Goal: Book appointment/travel/reservation

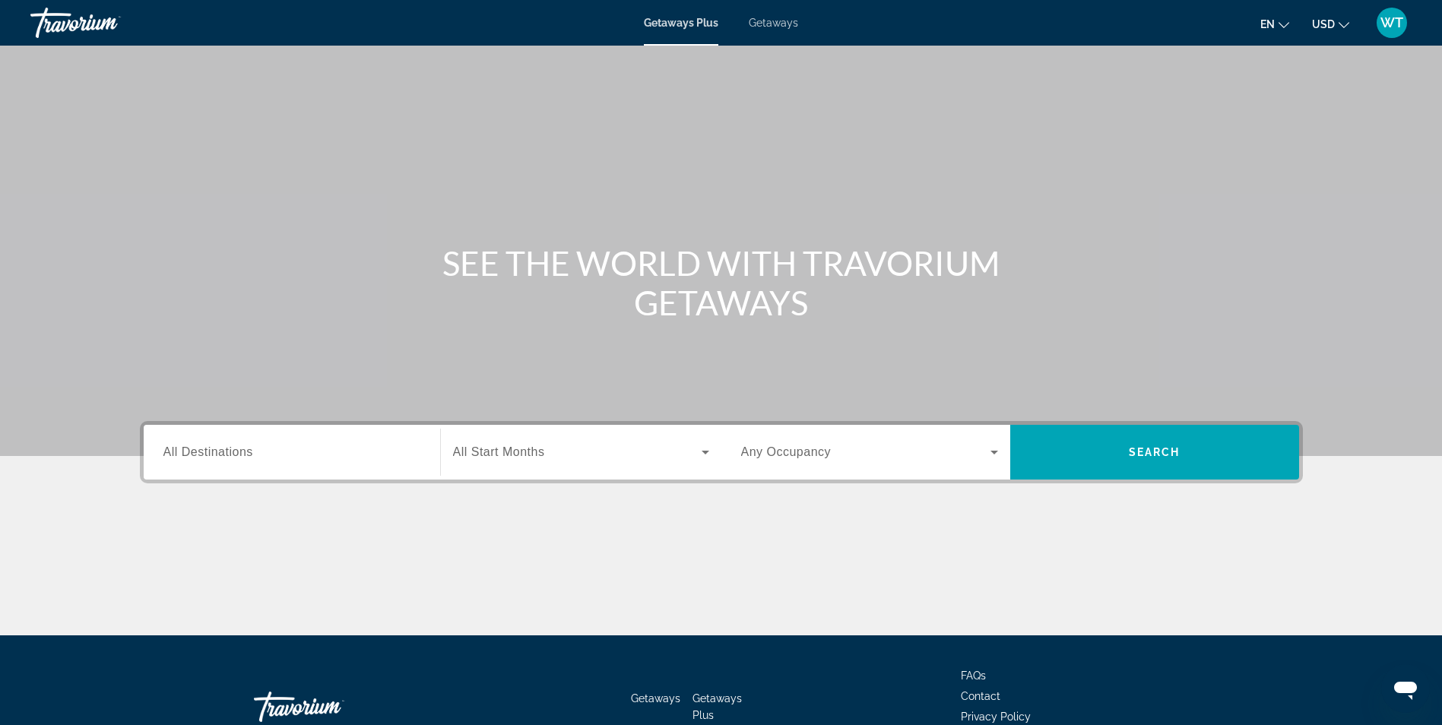
click at [771, 21] on span "Getaways" at bounding box center [773, 23] width 49 height 12
click at [261, 455] on input "Destination All Destinations" at bounding box center [291, 453] width 257 height 18
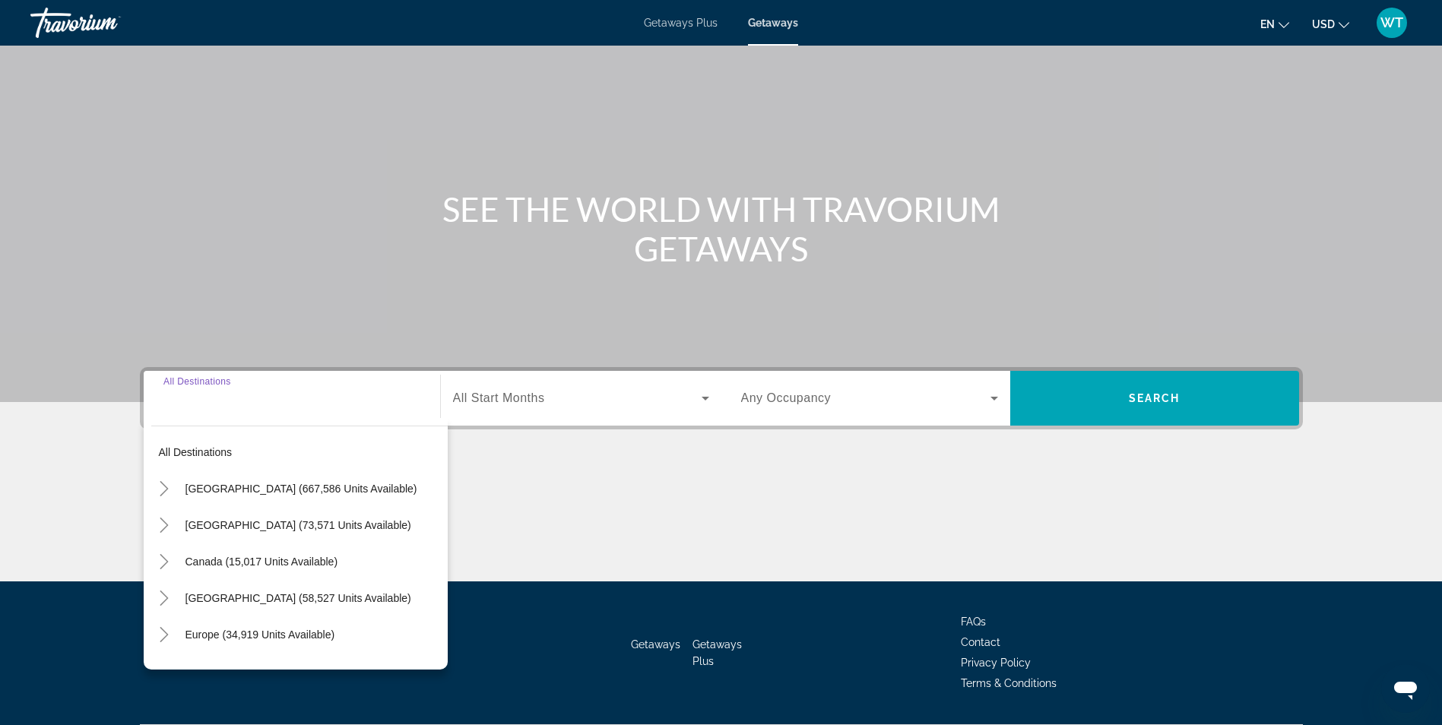
scroll to position [97, 0]
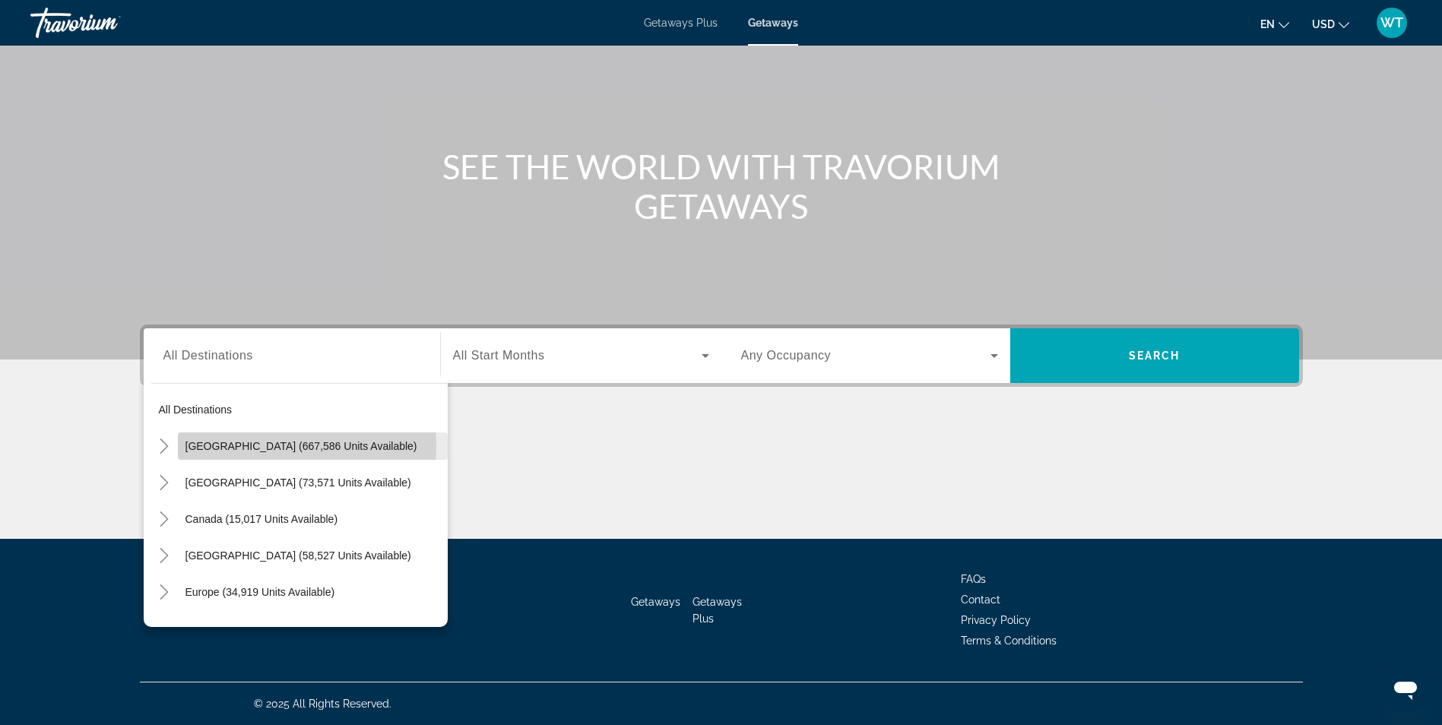
click at [257, 444] on span "[GEOGRAPHIC_DATA] (667,586 units available)" at bounding box center [301, 446] width 232 height 12
type input "**********"
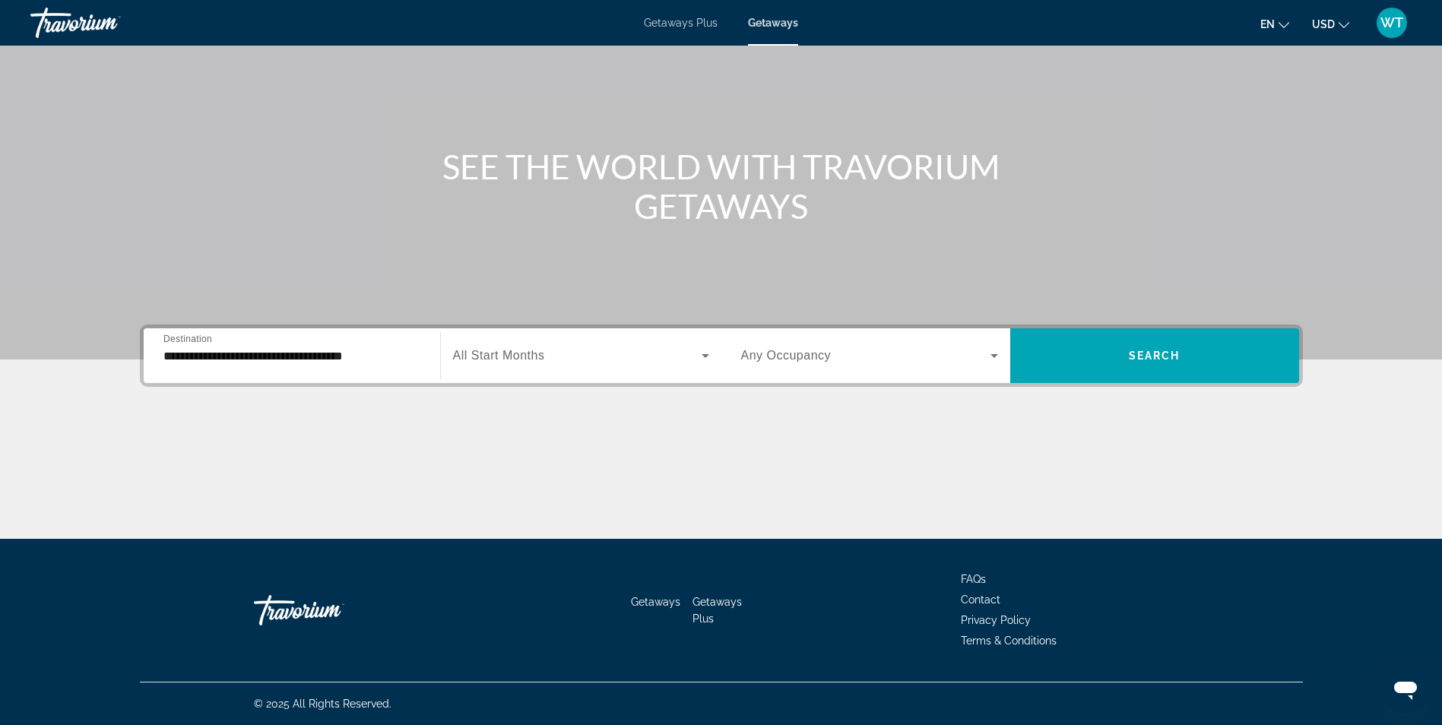
click at [538, 357] on span "All Start Months" at bounding box center [499, 355] width 92 height 13
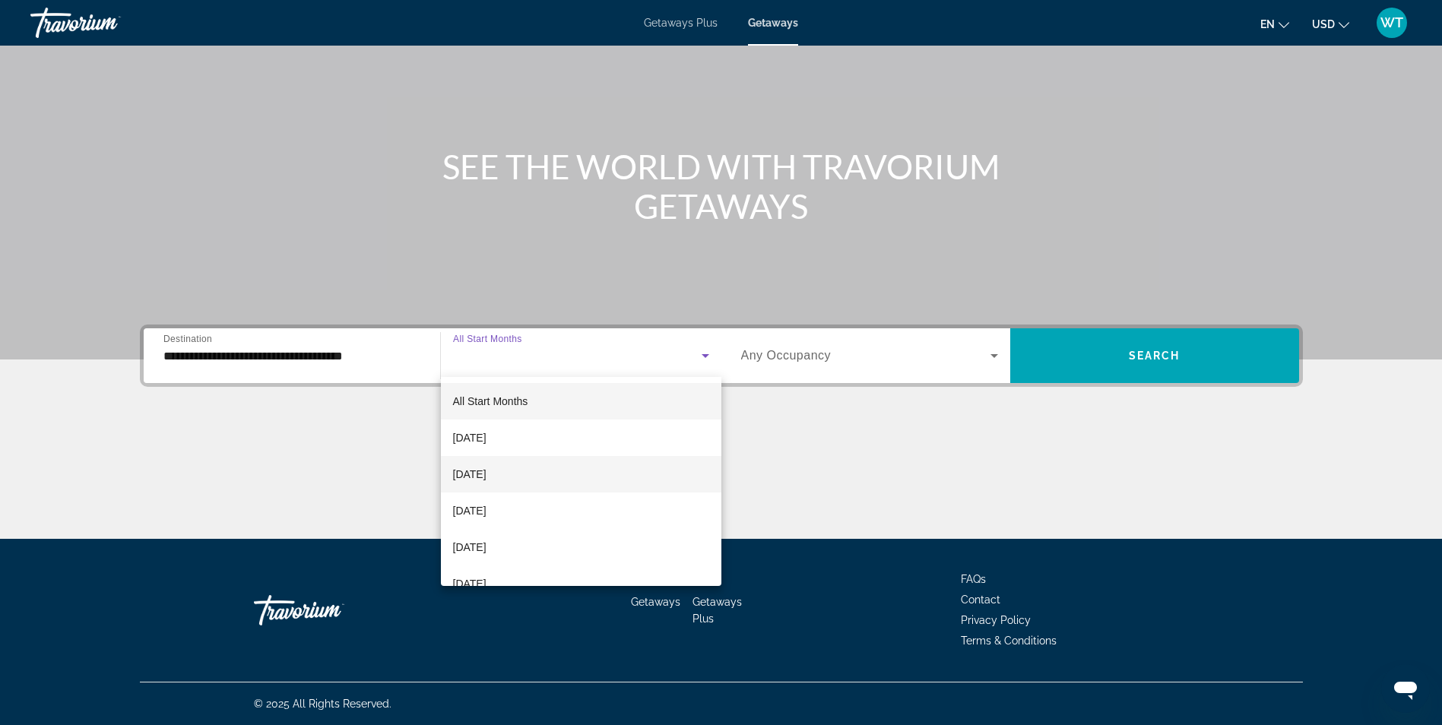
click at [486, 474] on span "[DATE]" at bounding box center [469, 474] width 33 height 18
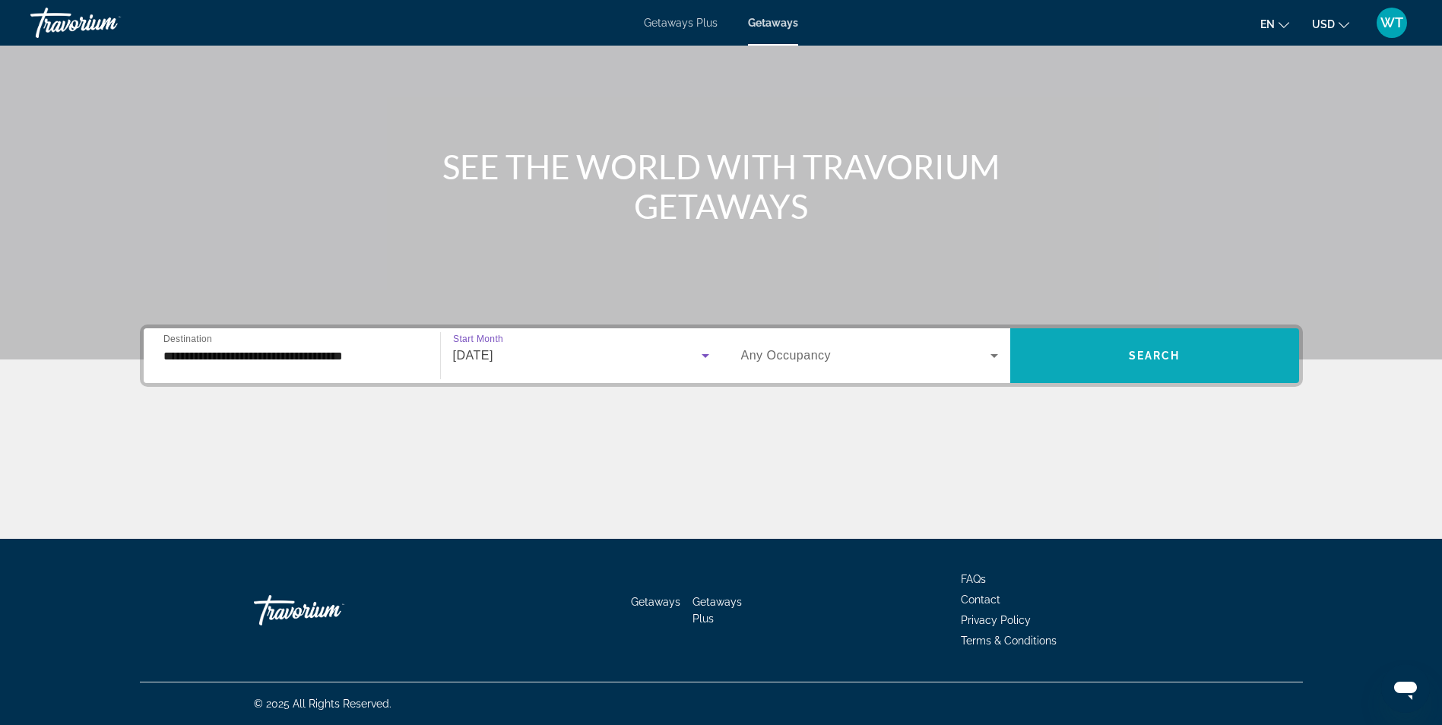
click at [1077, 341] on span "Search widget" at bounding box center [1154, 355] width 289 height 36
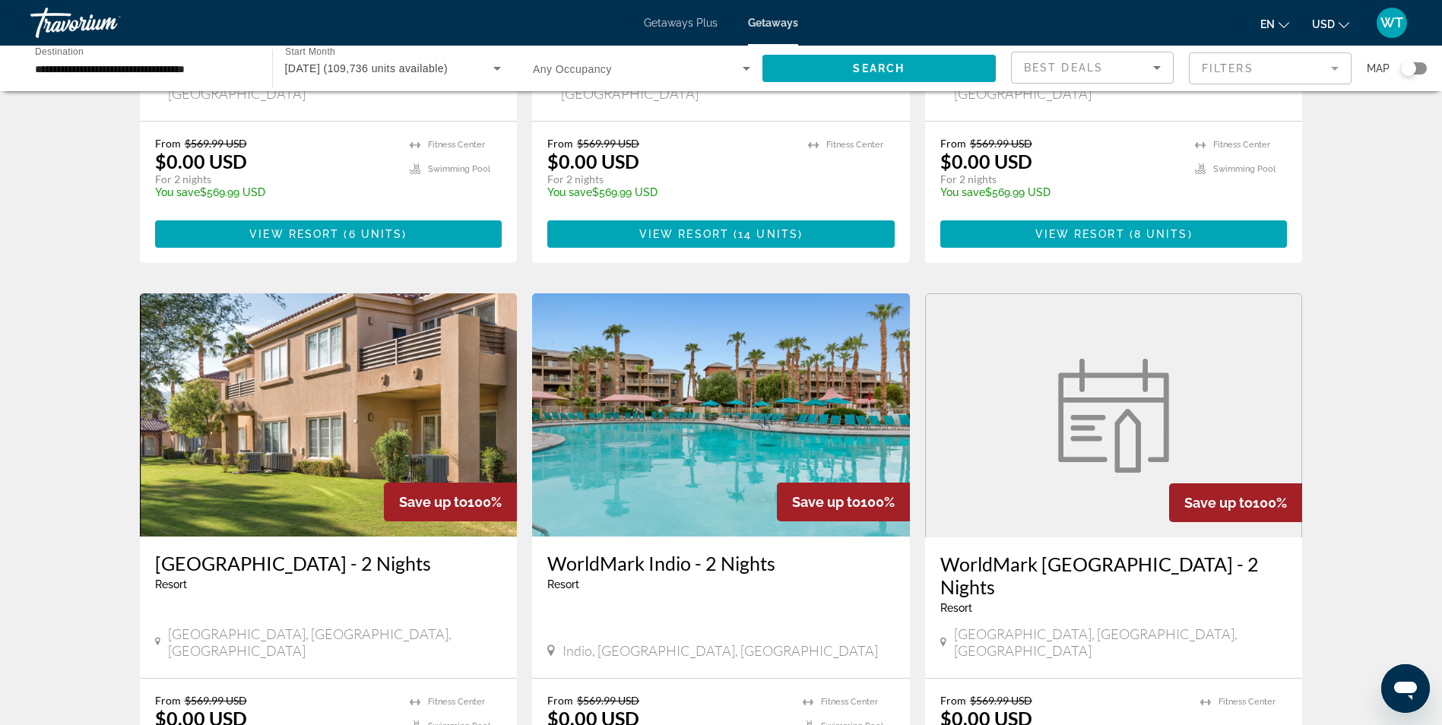
scroll to position [1748, 0]
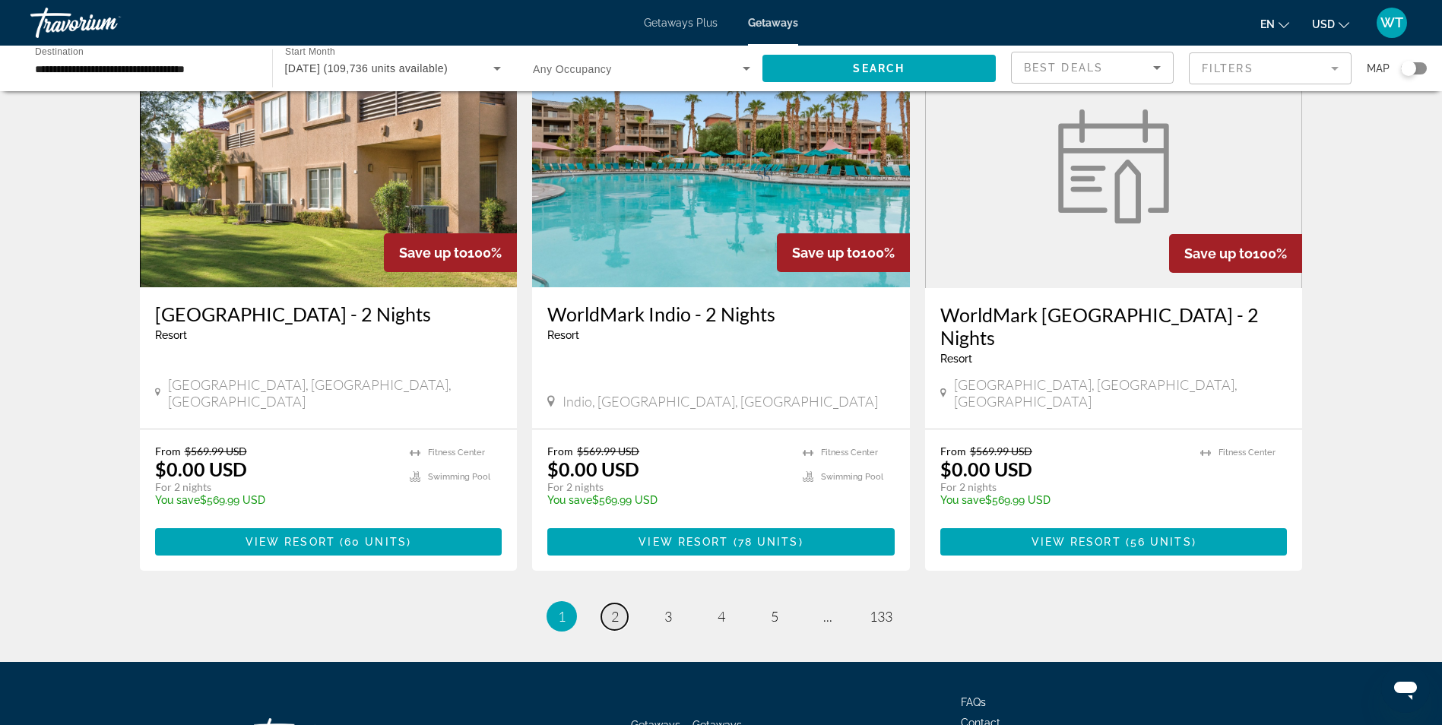
click at [616, 608] on span "2" at bounding box center [615, 616] width 8 height 17
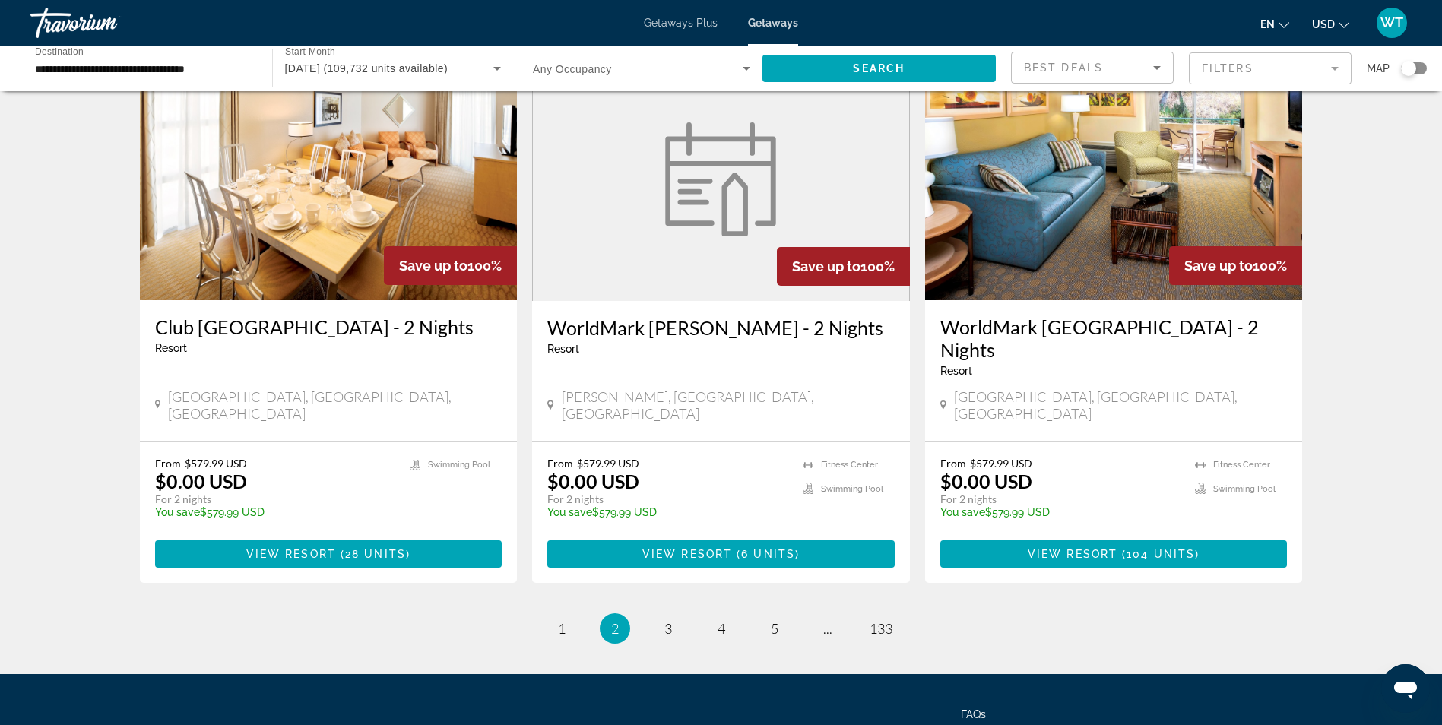
scroll to position [1803, 0]
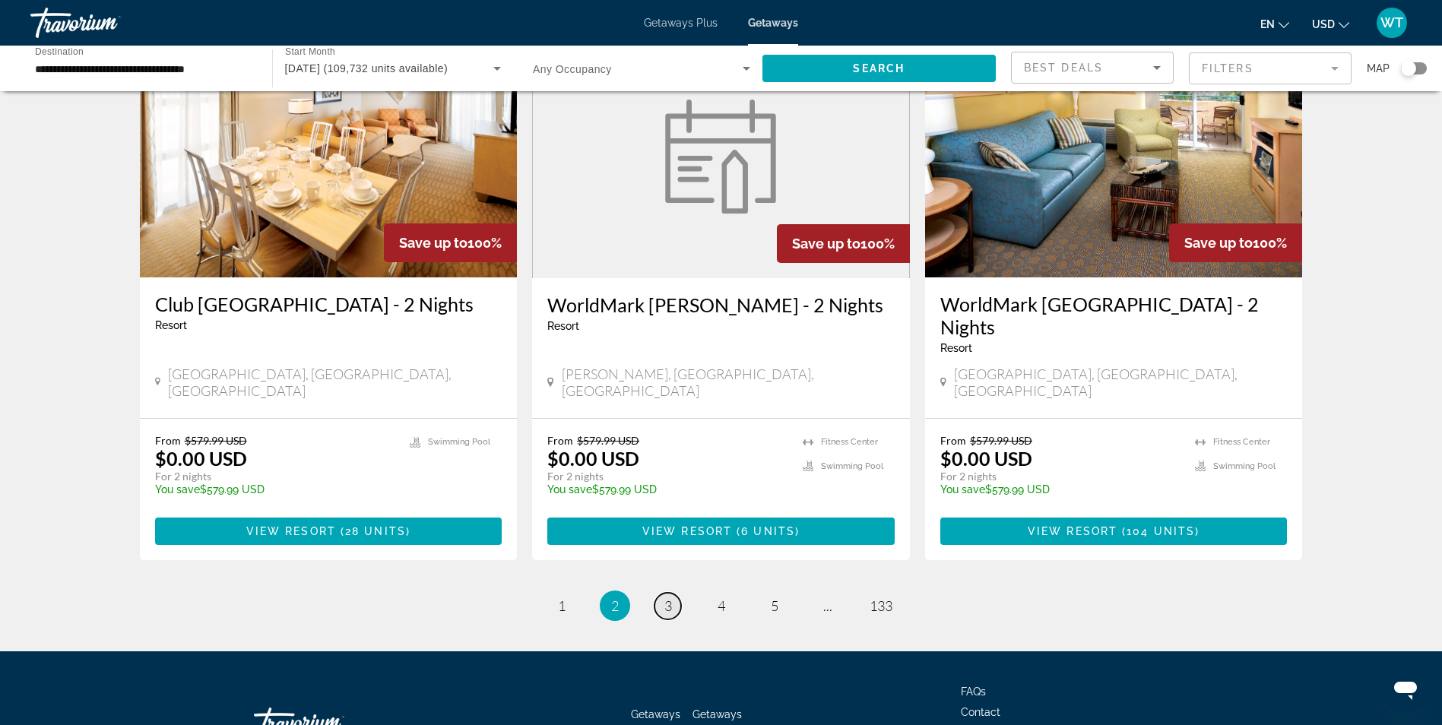
click at [672, 593] on link "page 3" at bounding box center [667, 606] width 27 height 27
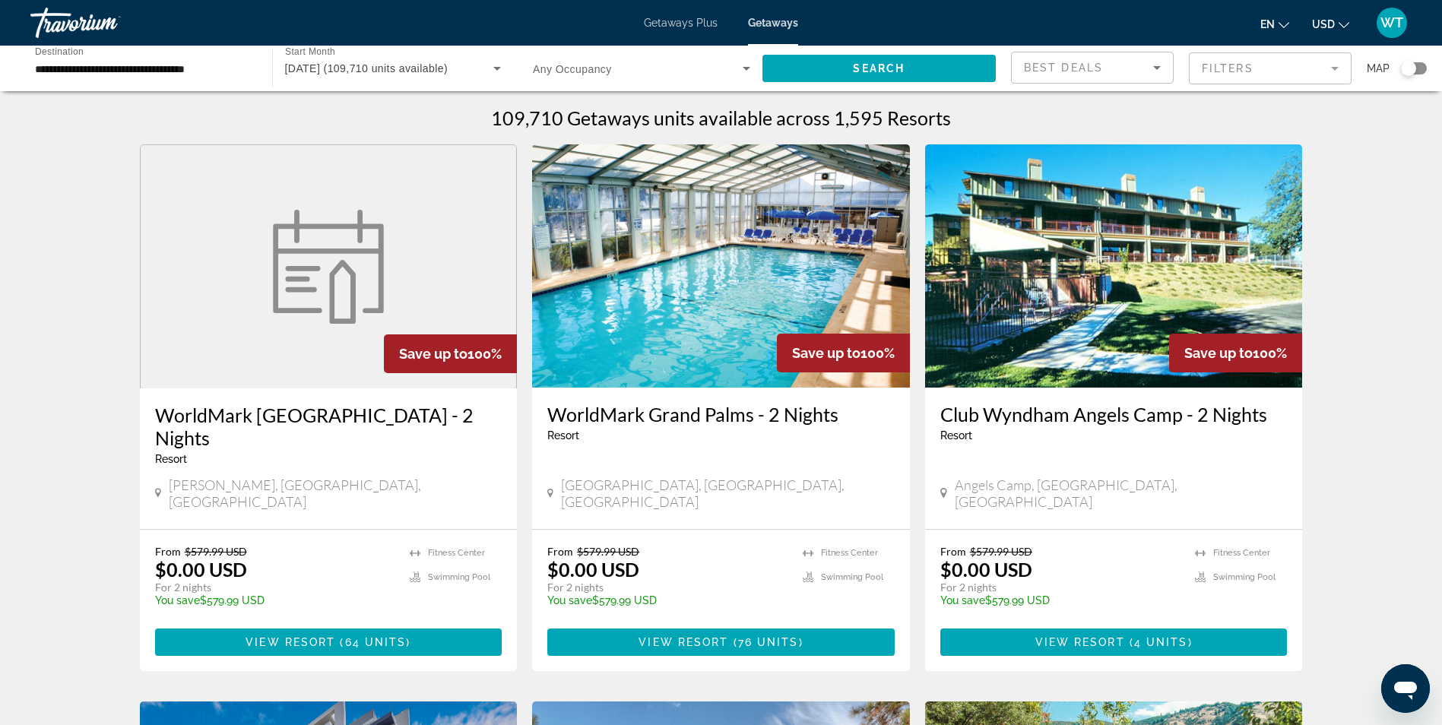
click at [197, 69] on input "**********" at bounding box center [143, 69] width 217 height 18
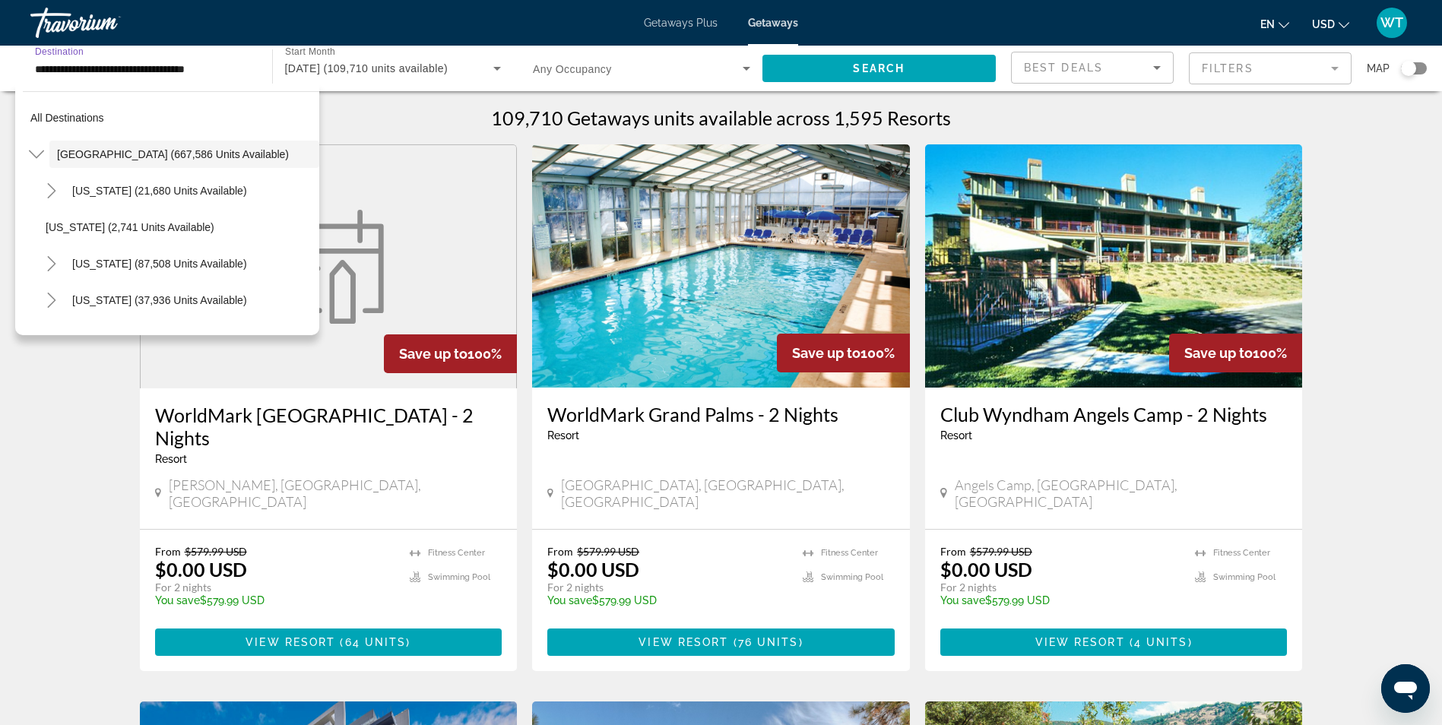
click at [157, 68] on input "**********" at bounding box center [143, 69] width 217 height 18
click at [85, 114] on span "All destinations" at bounding box center [67, 118] width 74 height 12
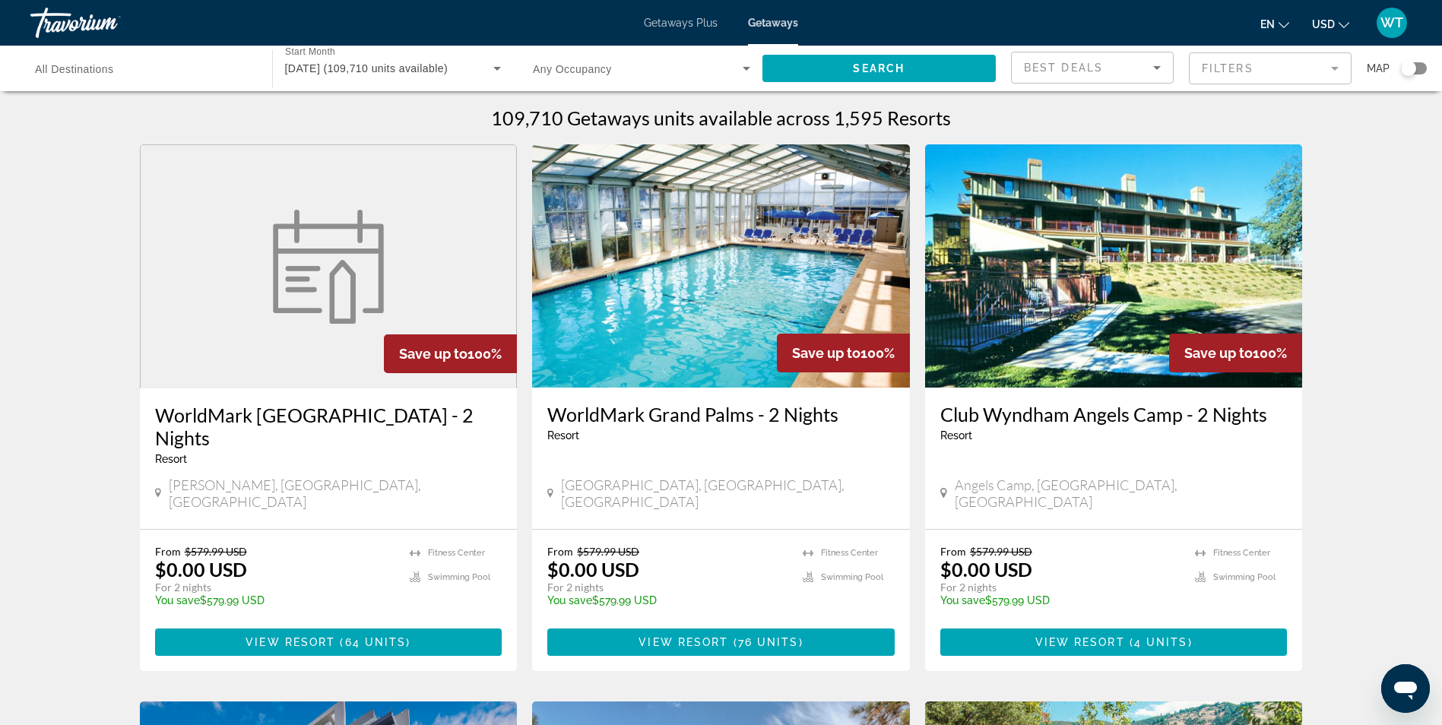
click at [84, 68] on span "All Destinations" at bounding box center [74, 69] width 79 height 12
click at [84, 68] on input "Destination All Destinations" at bounding box center [143, 69] width 217 height 18
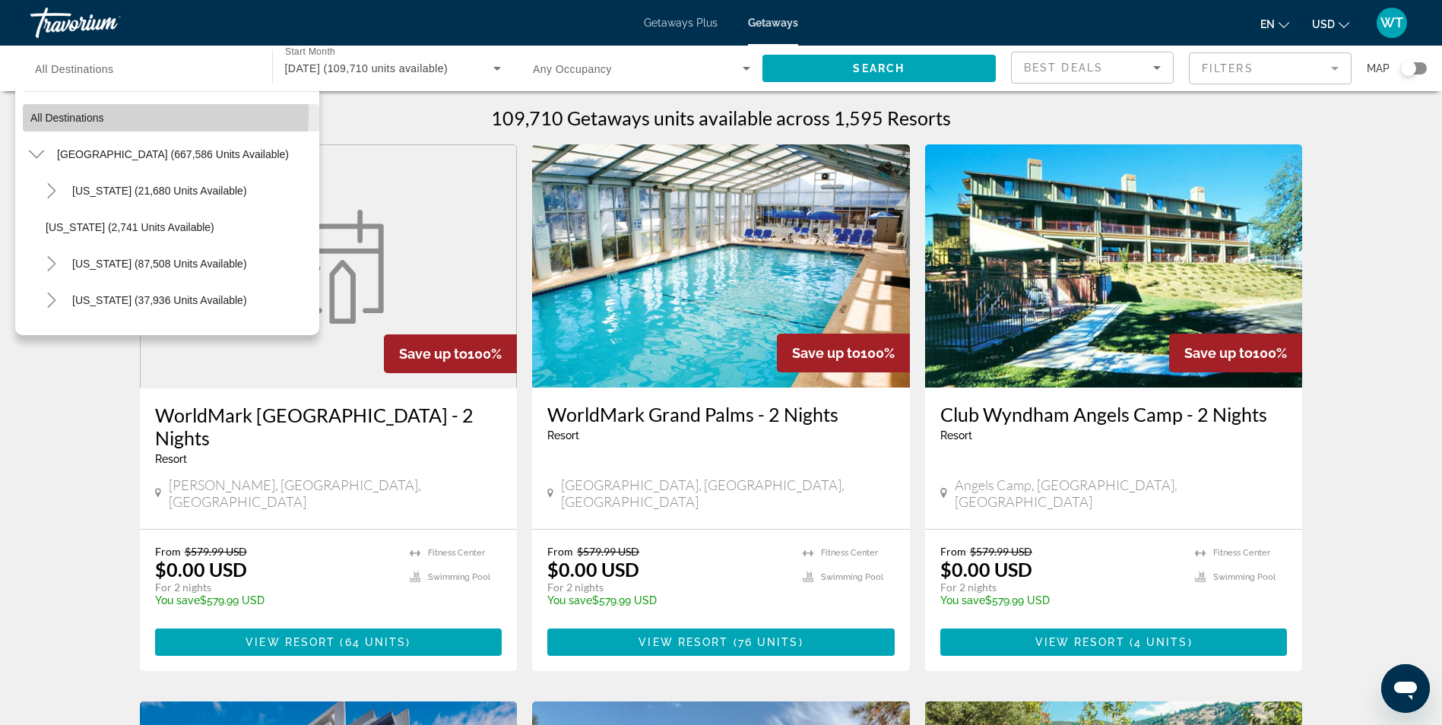
click at [71, 116] on span "All destinations" at bounding box center [67, 118] width 74 height 12
type input "**********"
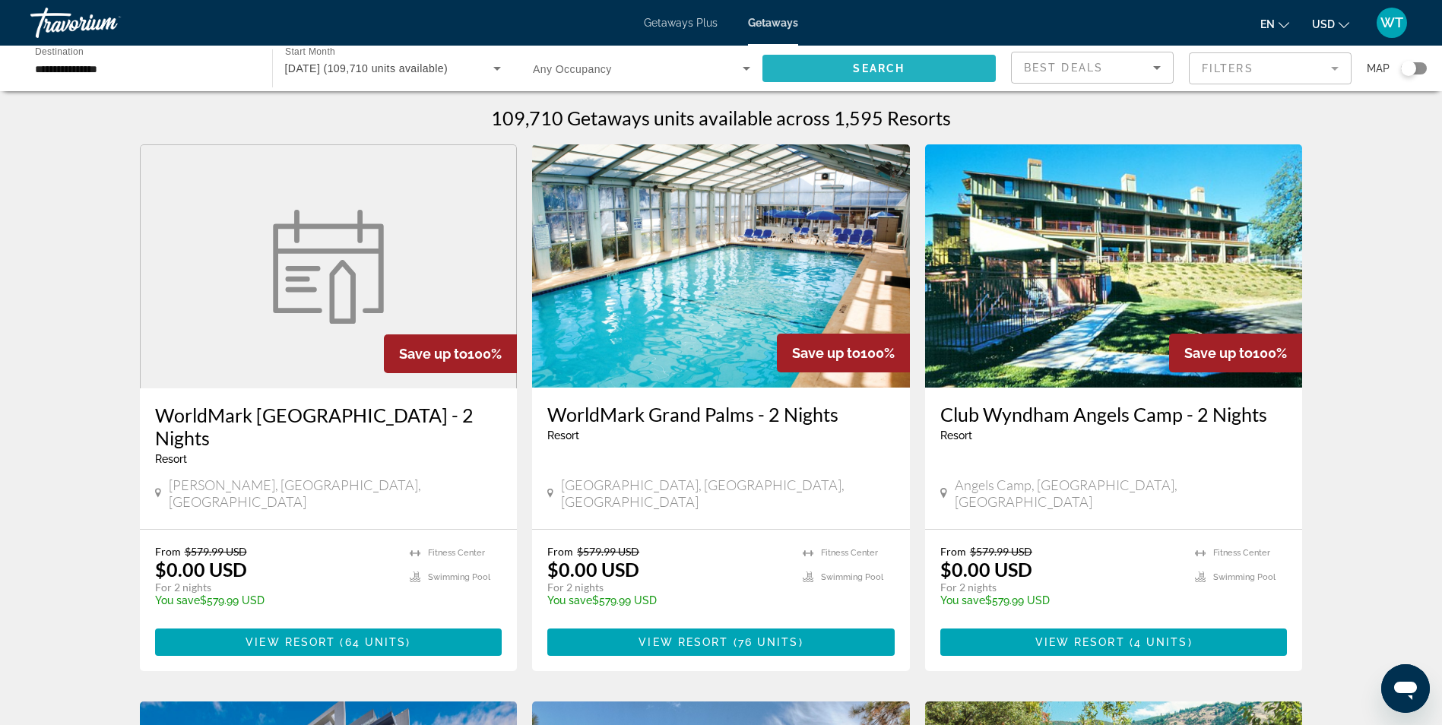
click at [889, 64] on span "Search" at bounding box center [879, 68] width 52 height 12
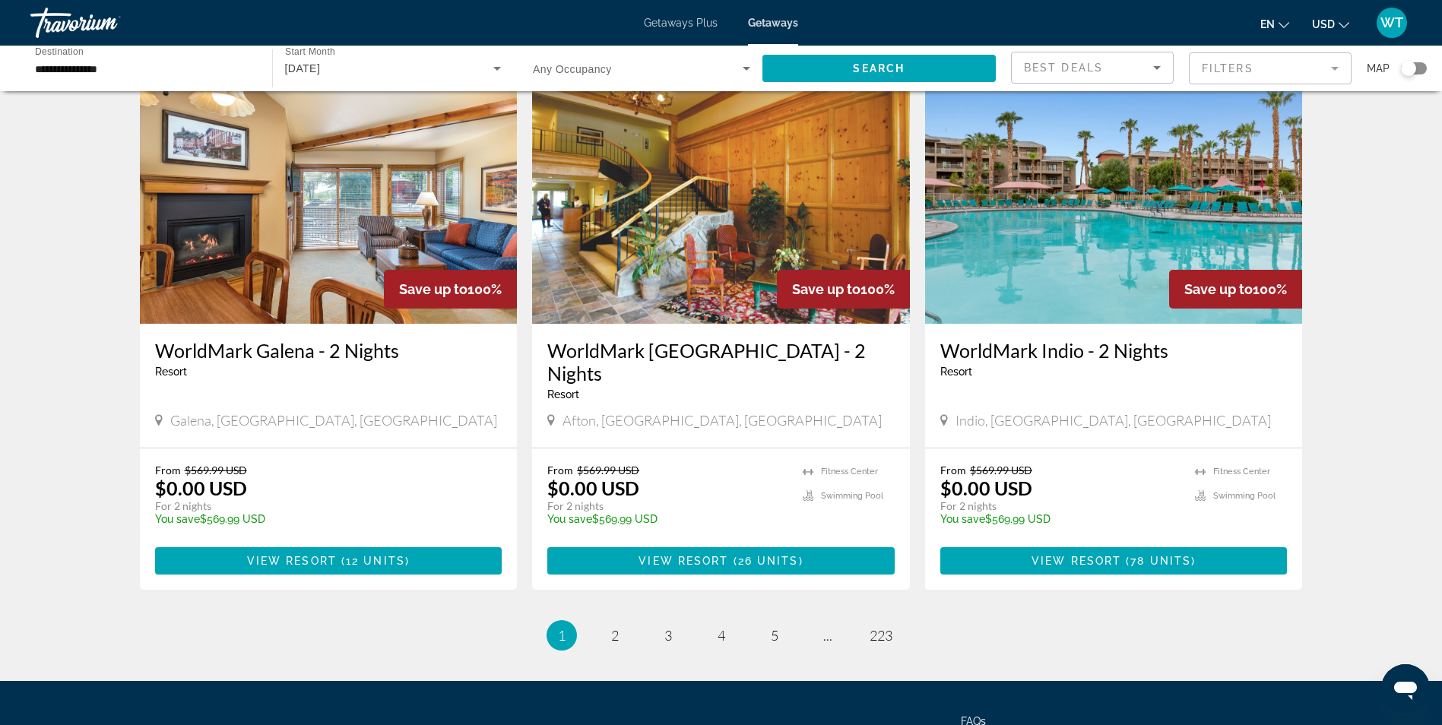
scroll to position [1758, 0]
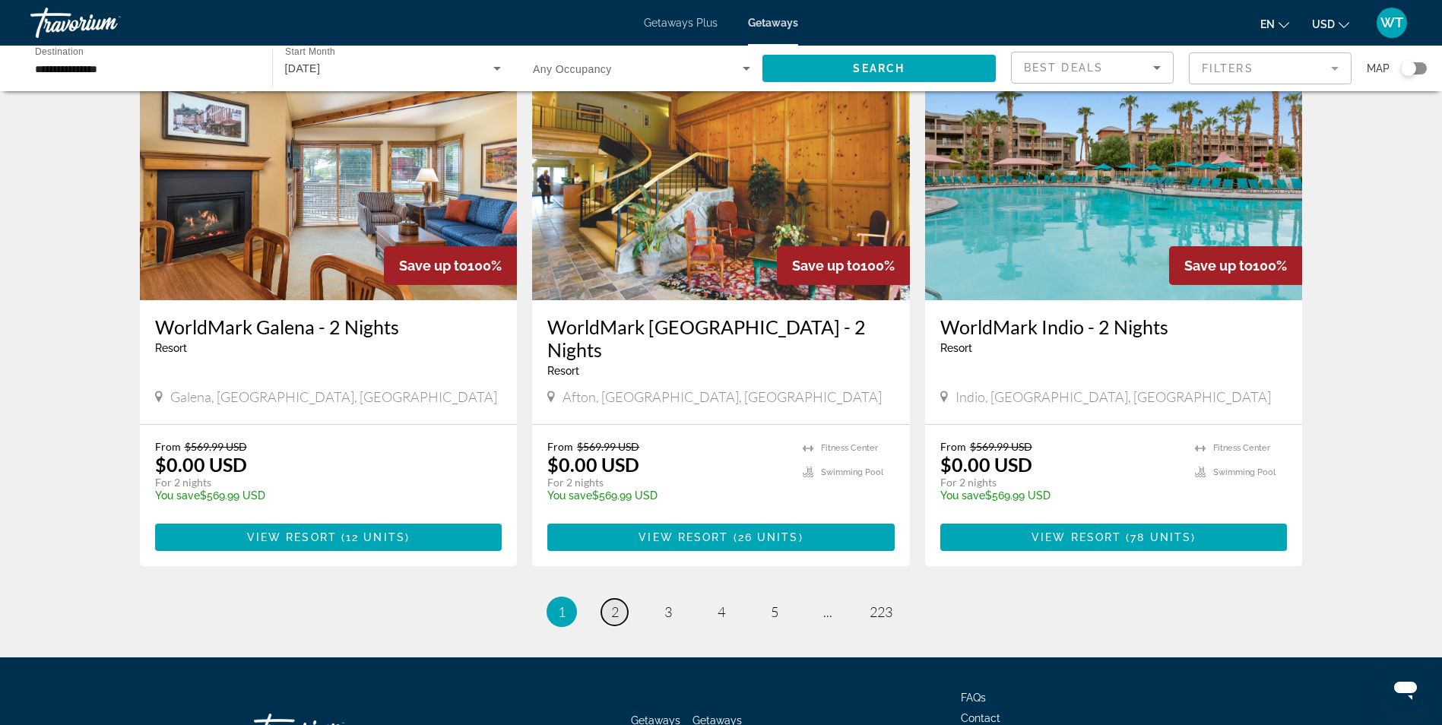
click at [618, 603] on span "2" at bounding box center [615, 611] width 8 height 17
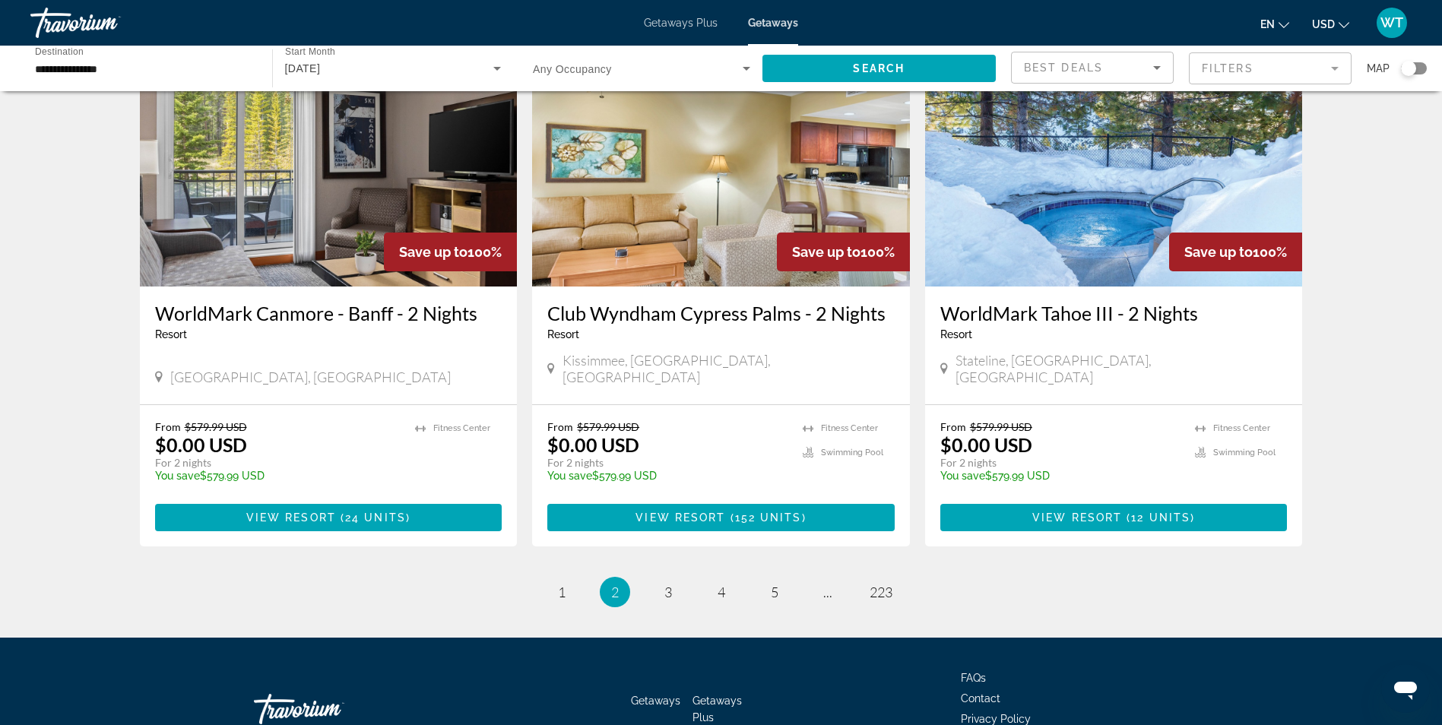
scroll to position [1780, 0]
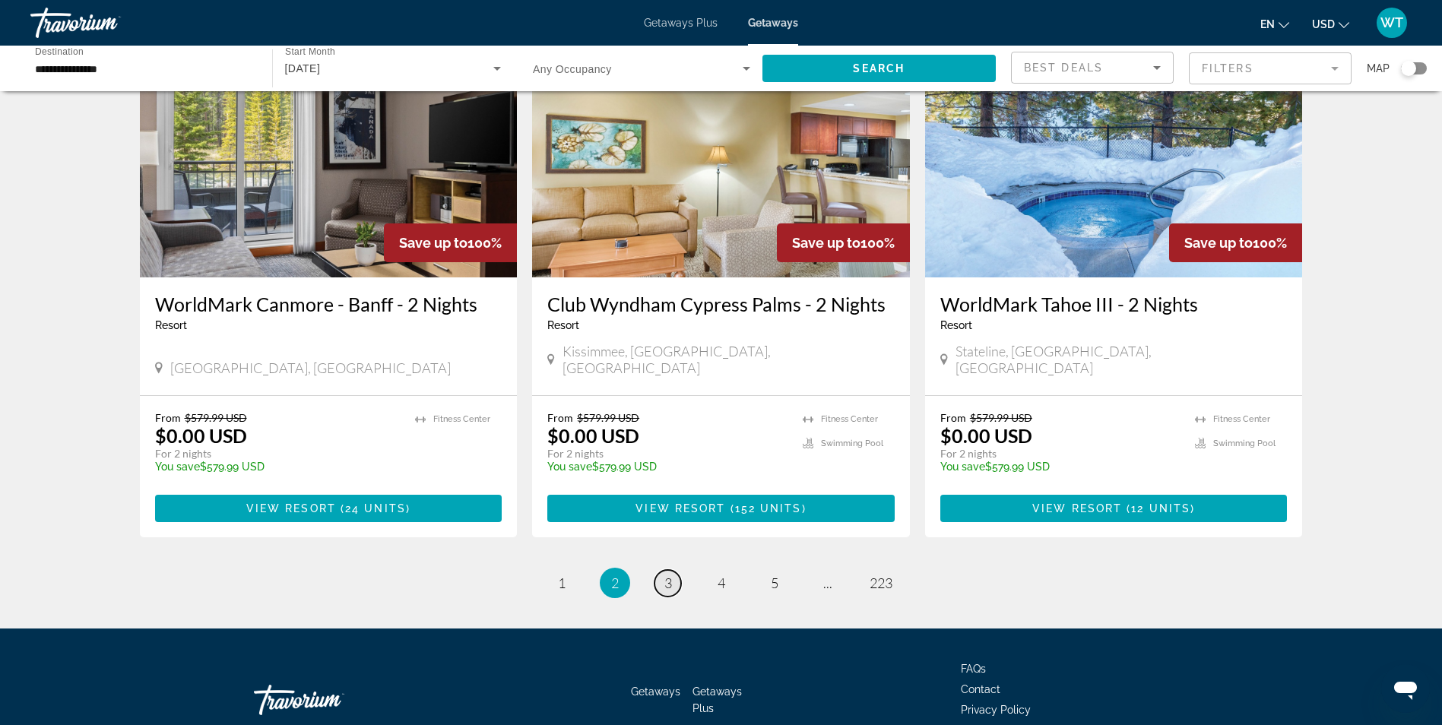
click at [666, 575] on span "3" at bounding box center [668, 583] width 8 height 17
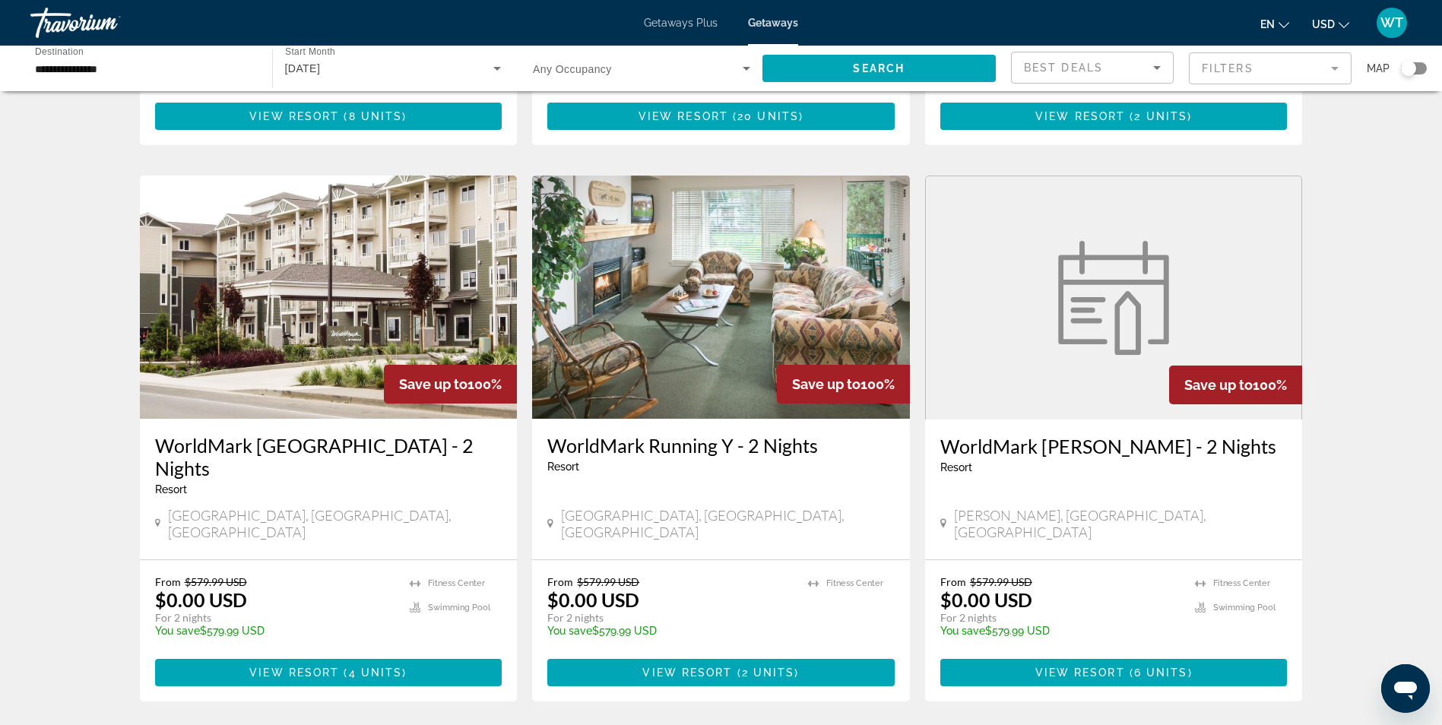
scroll to position [1672, 0]
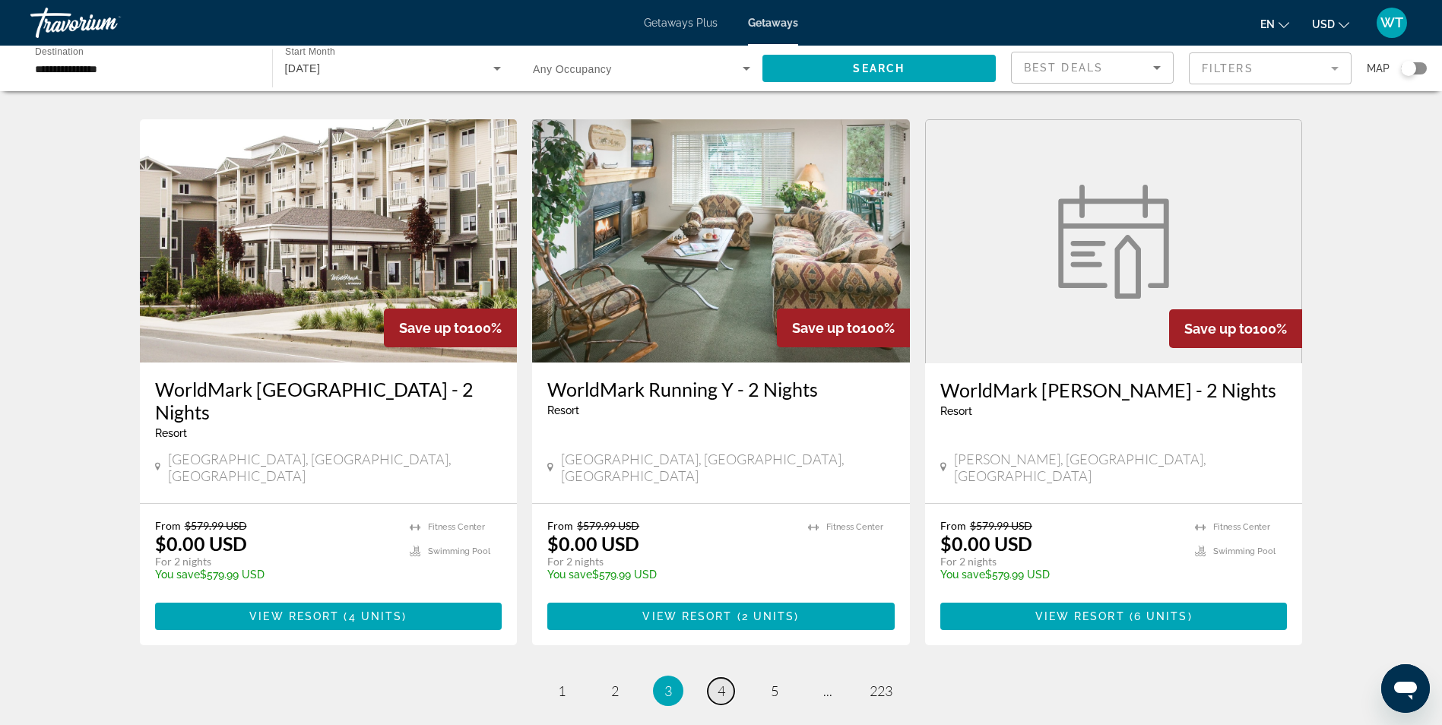
click at [723, 683] on span "4" at bounding box center [721, 691] width 8 height 17
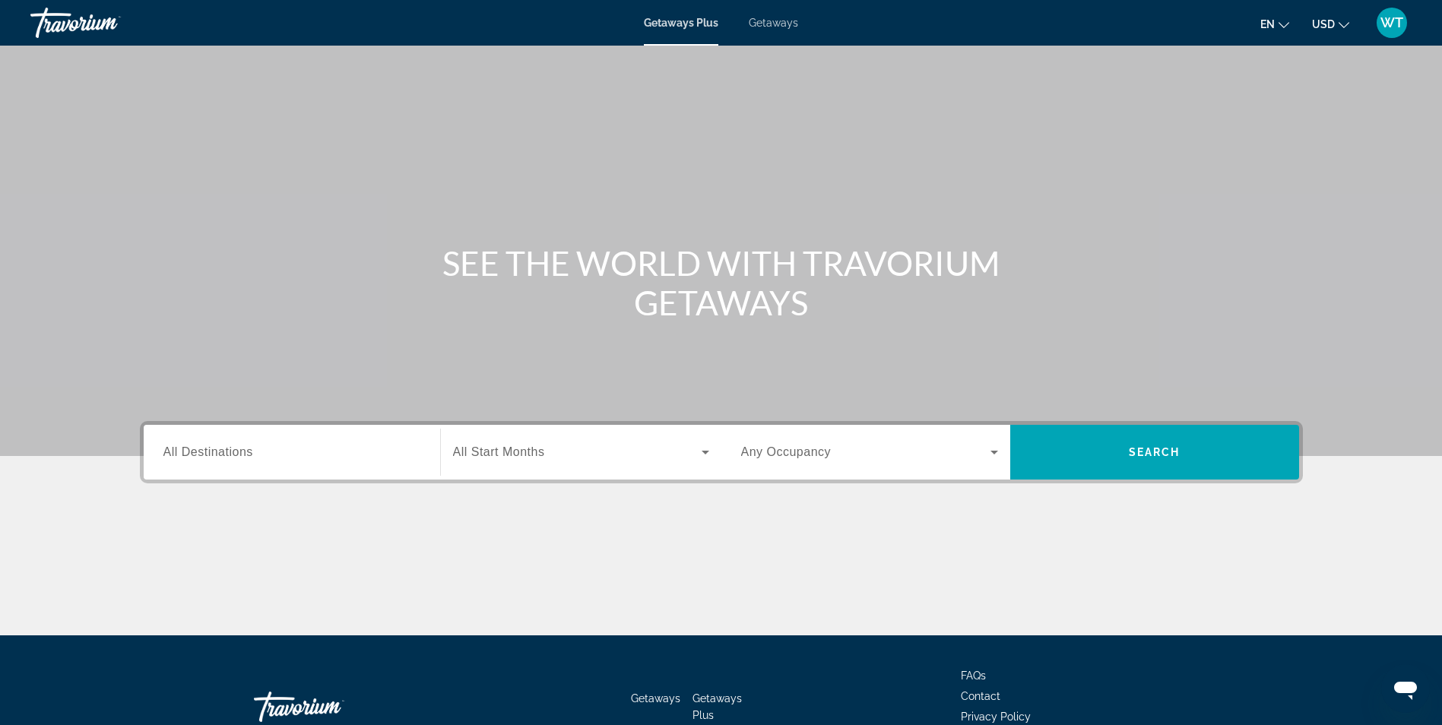
click at [757, 20] on span "Getaways" at bounding box center [773, 23] width 49 height 12
click at [234, 448] on span "All Destinations" at bounding box center [208, 451] width 90 height 13
click at [234, 448] on input "Destination All Destinations" at bounding box center [291, 453] width 257 height 18
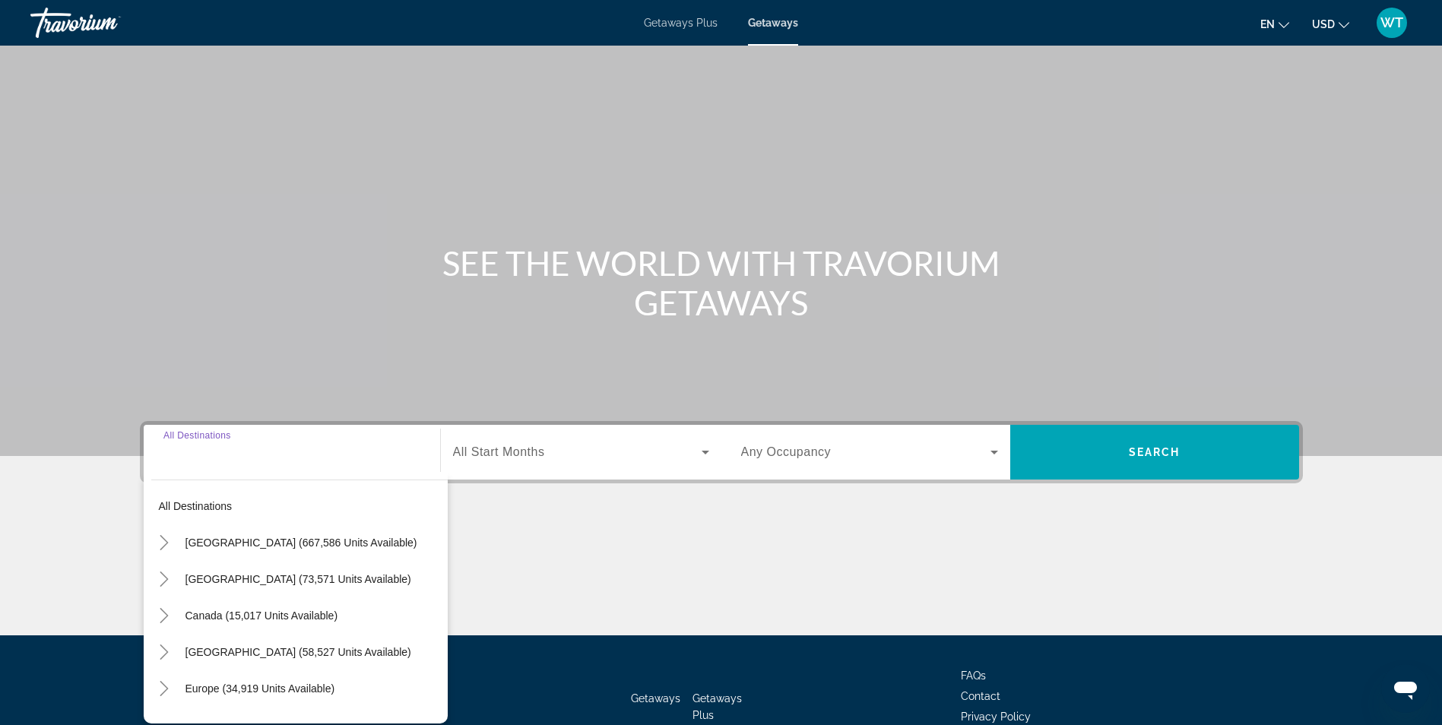
scroll to position [97, 0]
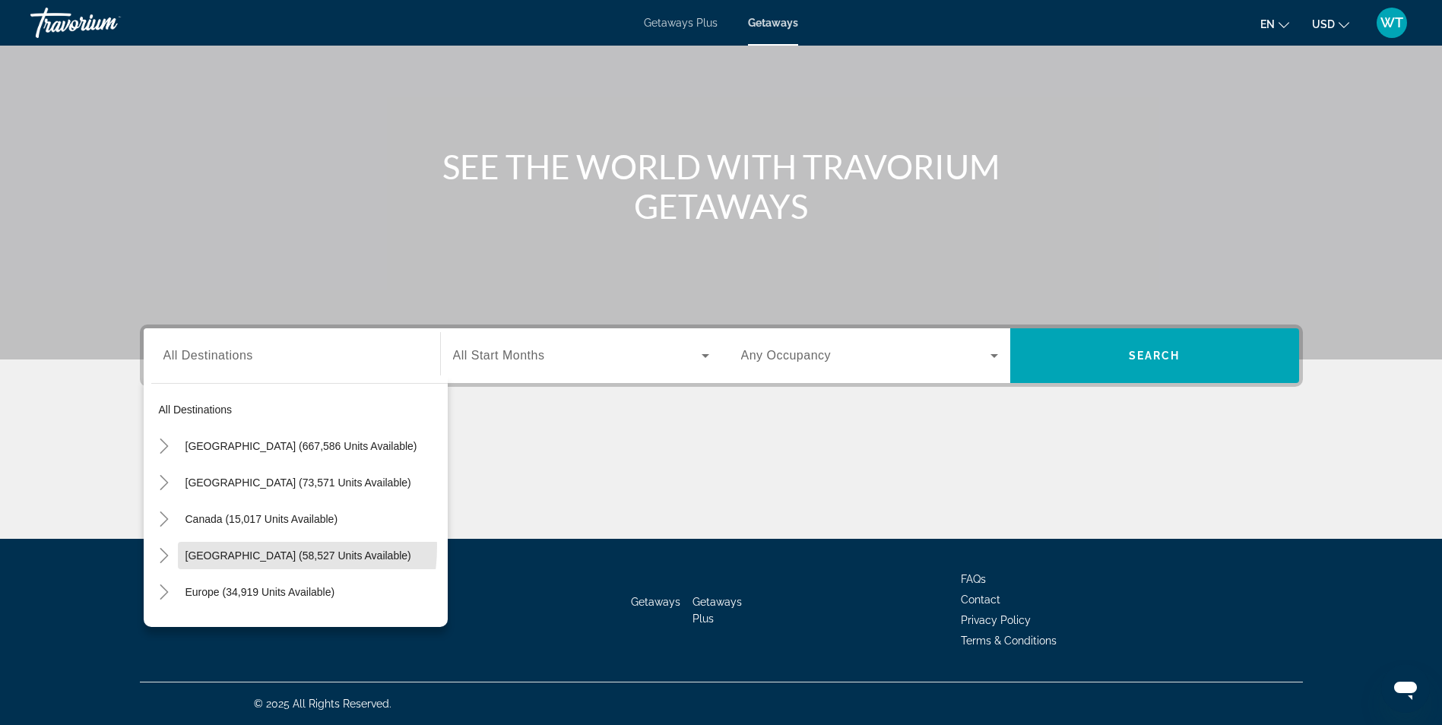
click at [242, 550] on span "[GEOGRAPHIC_DATA] (58,527 units available)" at bounding box center [298, 556] width 226 height 12
type input "**********"
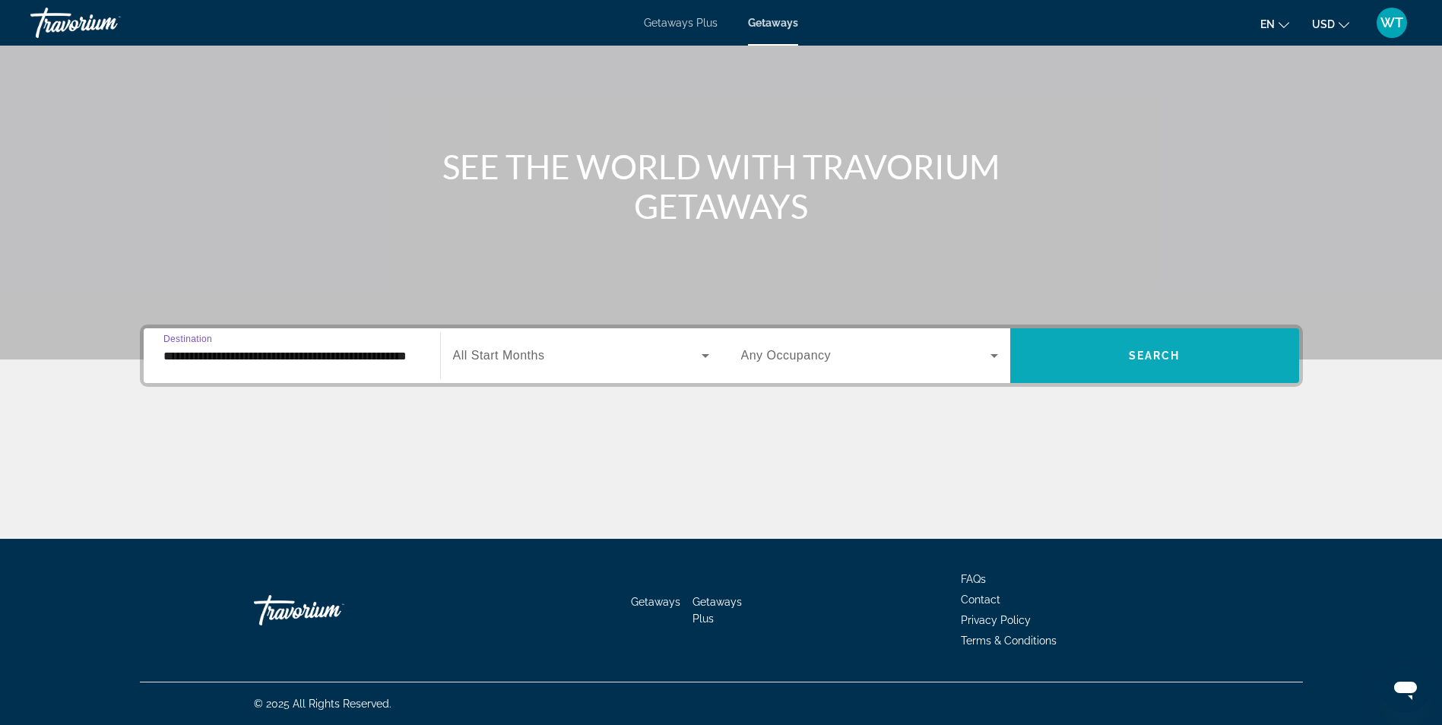
click at [1126, 345] on span "Search widget" at bounding box center [1154, 355] width 289 height 36
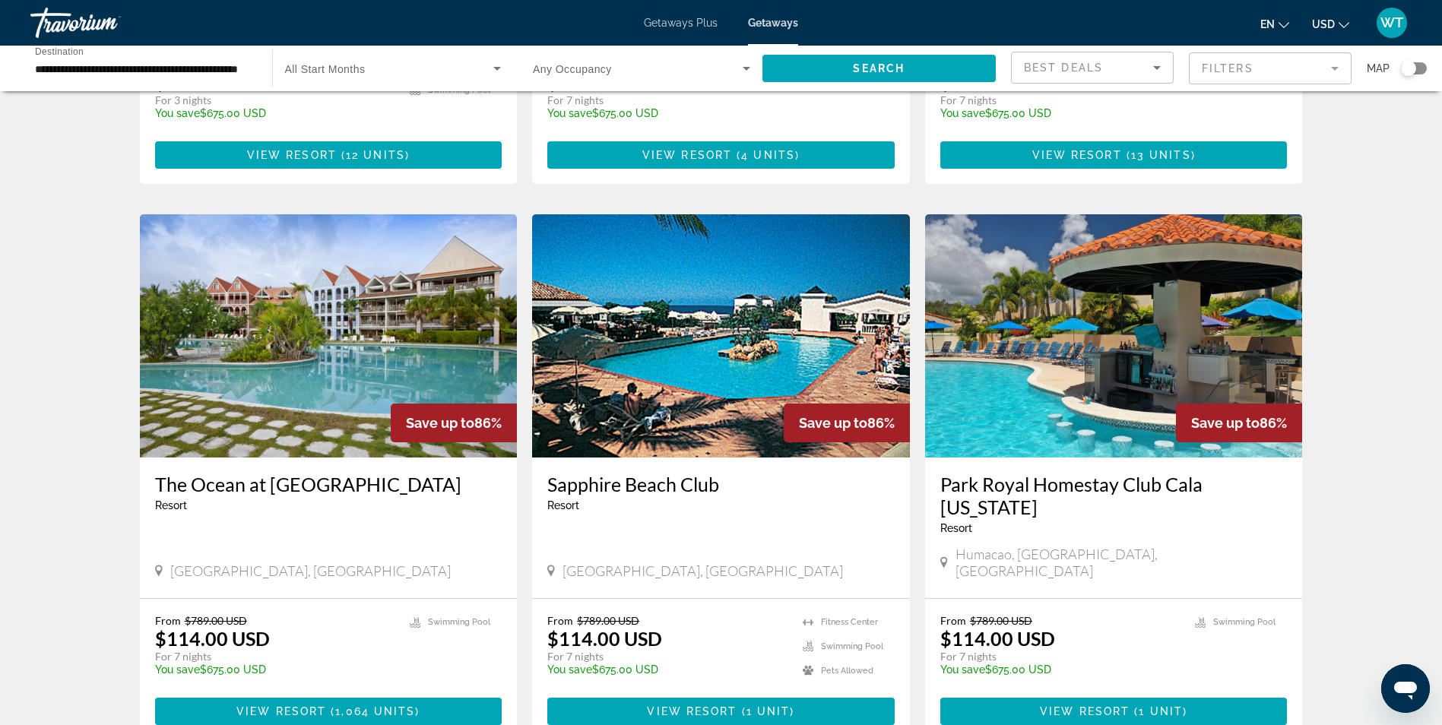
scroll to position [1596, 0]
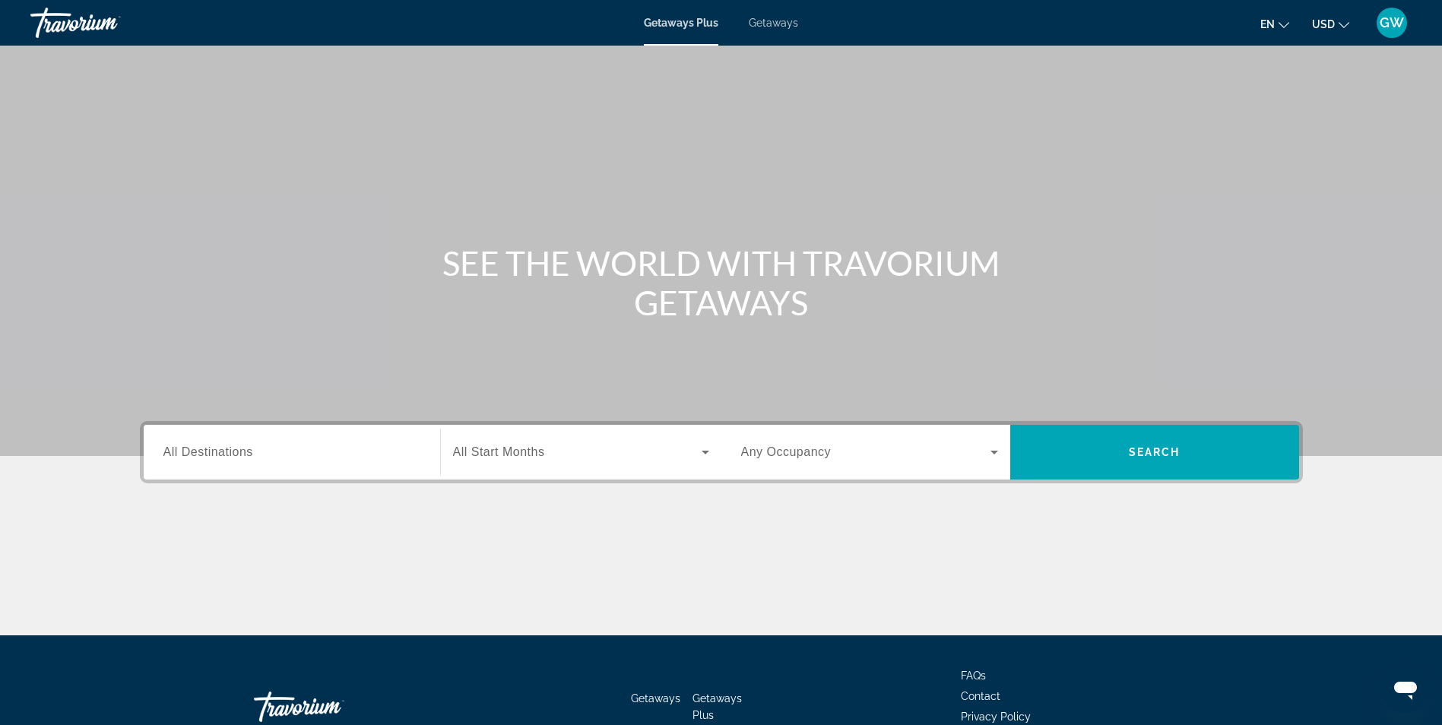
click at [771, 15] on div "Getaways Plus Getaways en English Español Français Italiano Português русский U…" at bounding box center [721, 23] width 1442 height 40
click at [774, 25] on span "Getaways" at bounding box center [773, 23] width 49 height 12
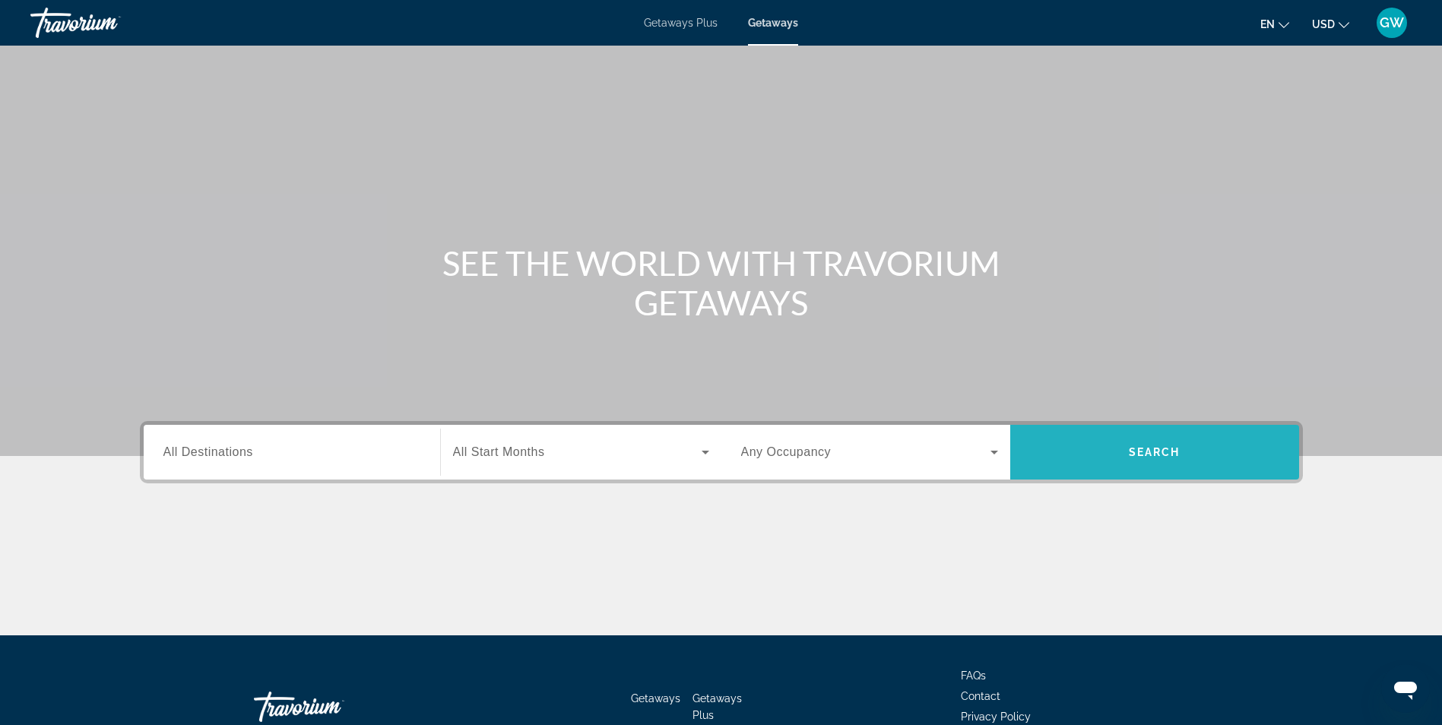
click at [1149, 453] on span "Search" at bounding box center [1155, 452] width 52 height 12
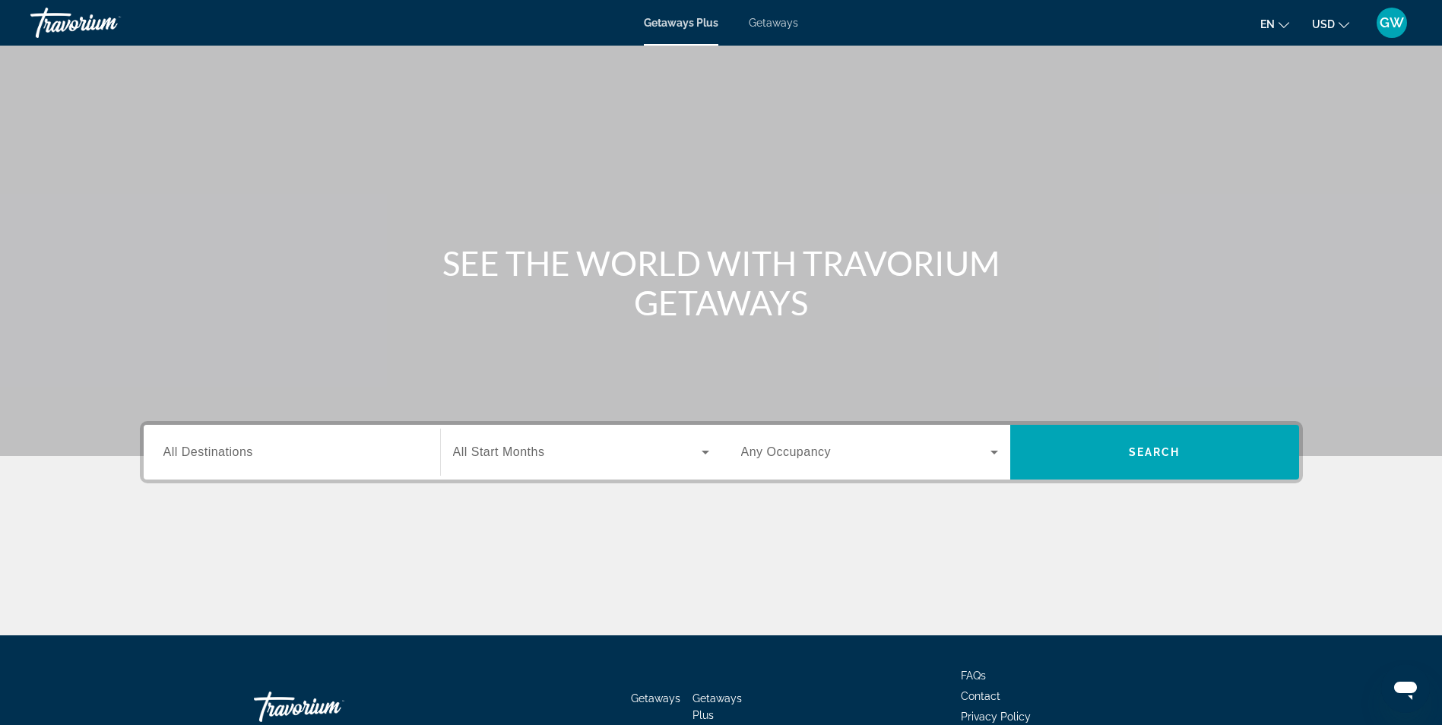
click at [774, 24] on span "Getaways" at bounding box center [773, 23] width 49 height 12
click at [508, 452] on span "All Start Months" at bounding box center [499, 451] width 92 height 13
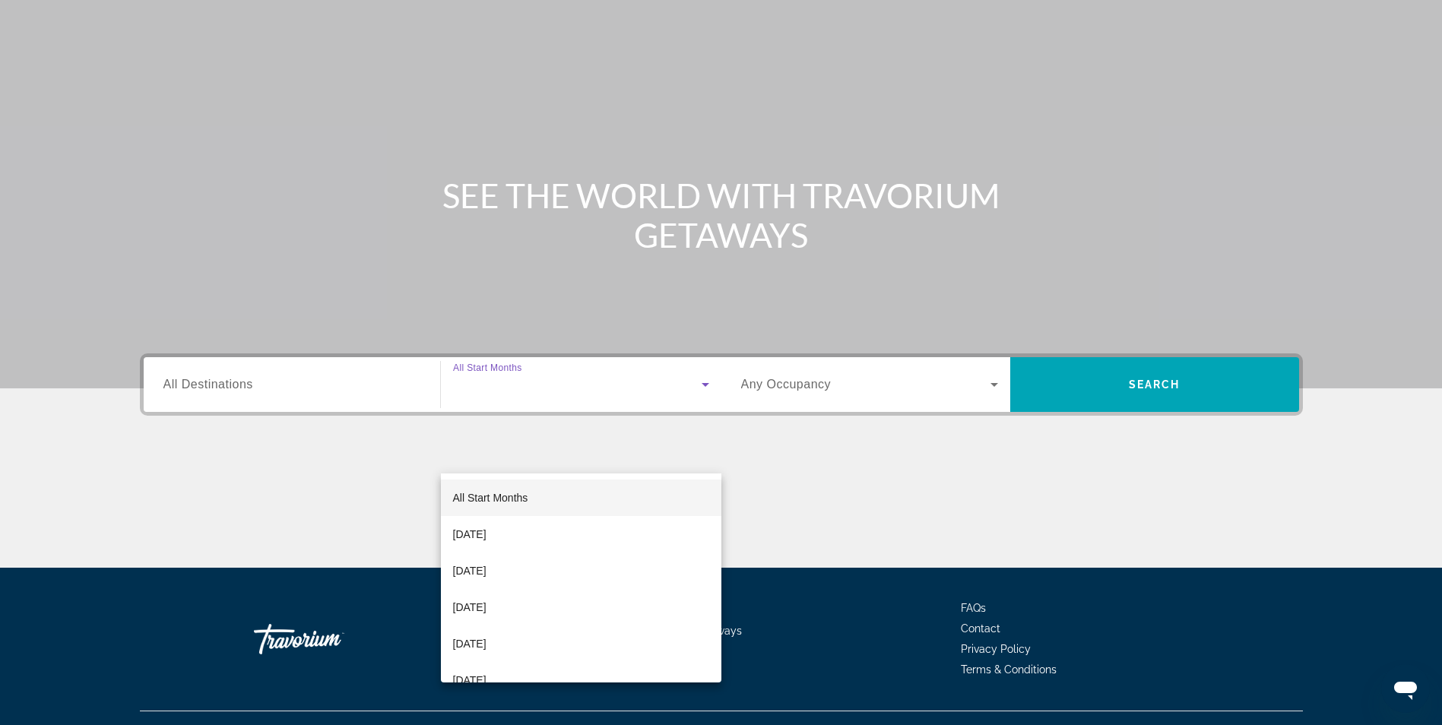
scroll to position [97, 0]
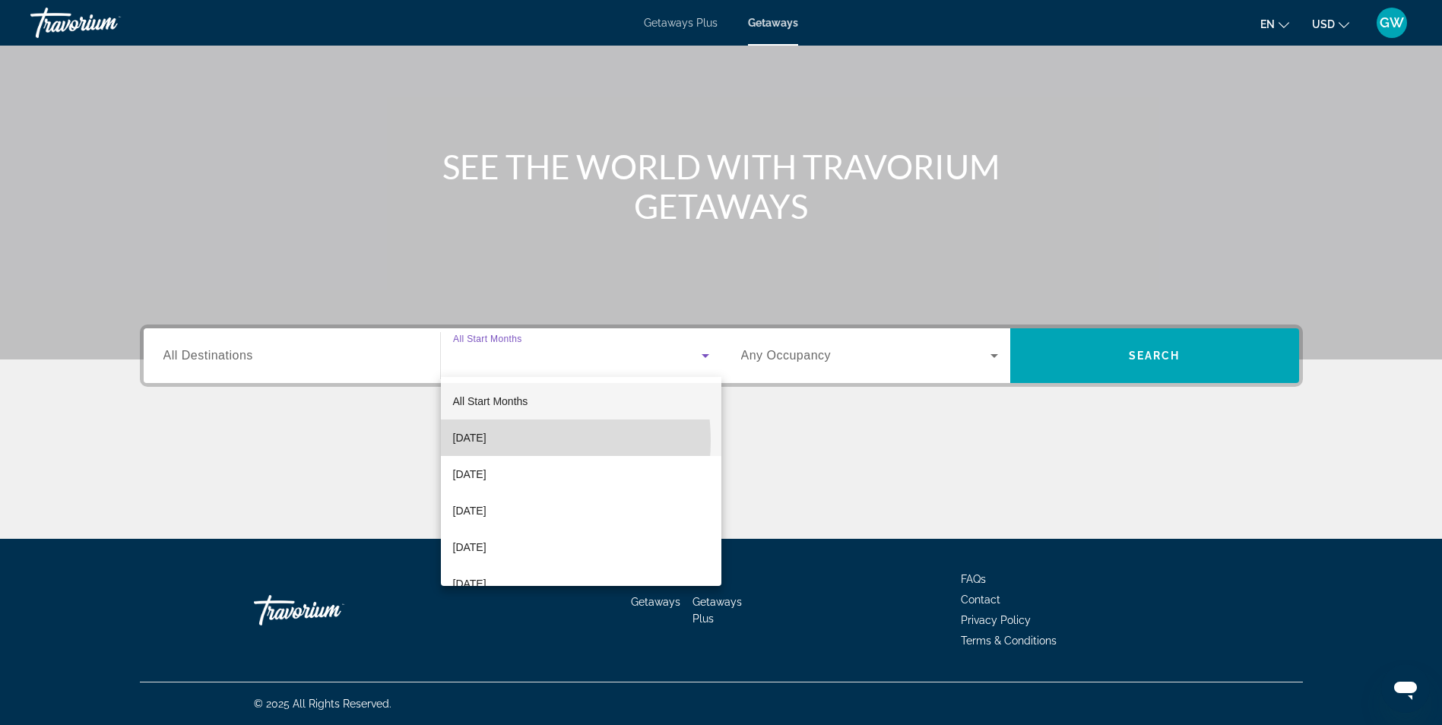
click at [486, 440] on span "[DATE]" at bounding box center [469, 438] width 33 height 18
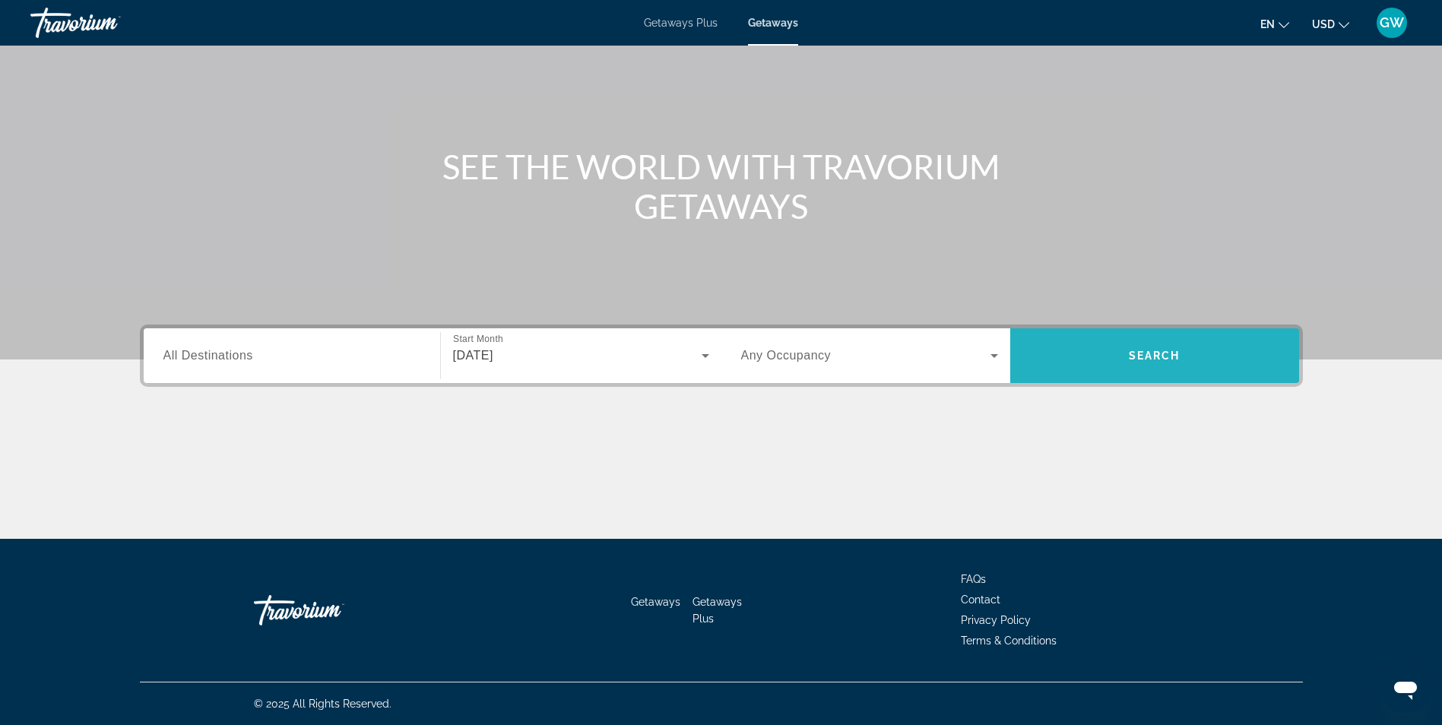
click at [1129, 351] on span "Search" at bounding box center [1155, 356] width 52 height 12
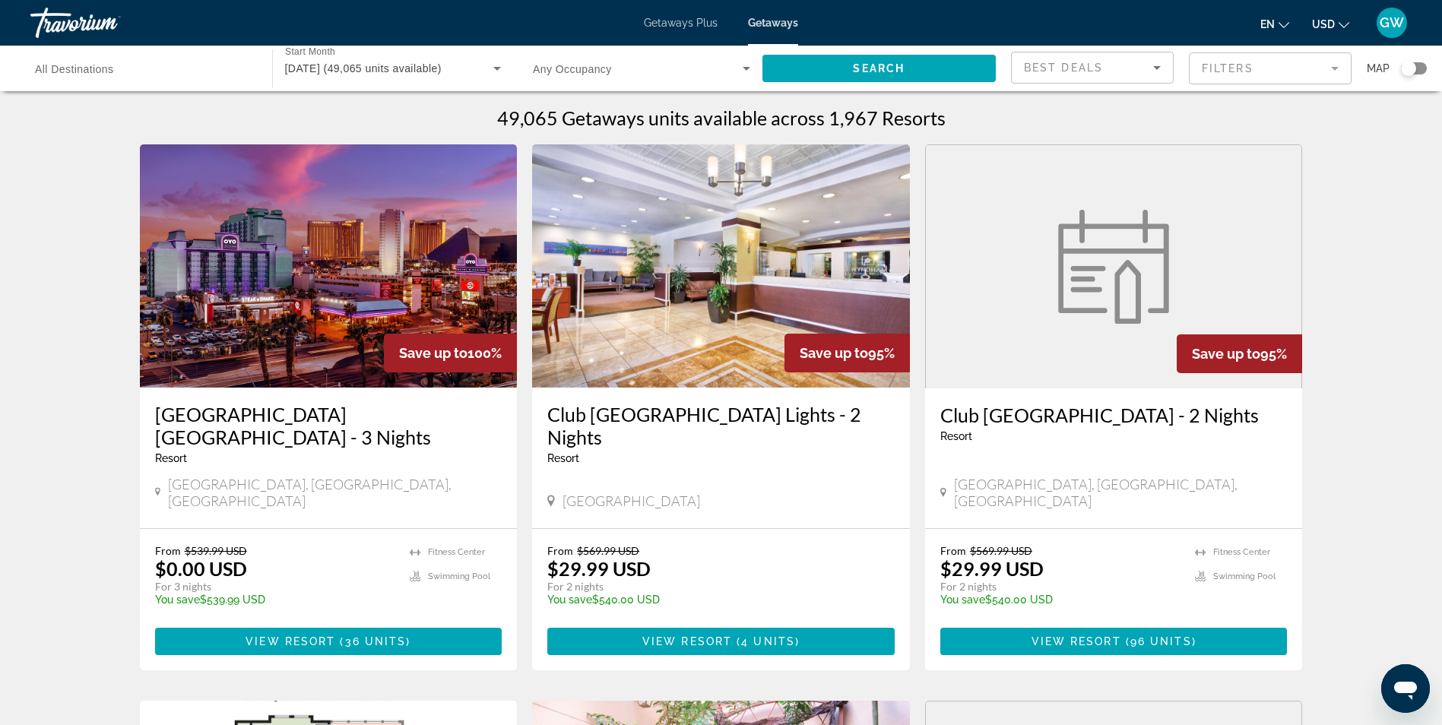
click at [86, 69] on span "All Destinations" at bounding box center [74, 69] width 79 height 12
click at [86, 69] on input "Destination All Destinations" at bounding box center [143, 69] width 217 height 18
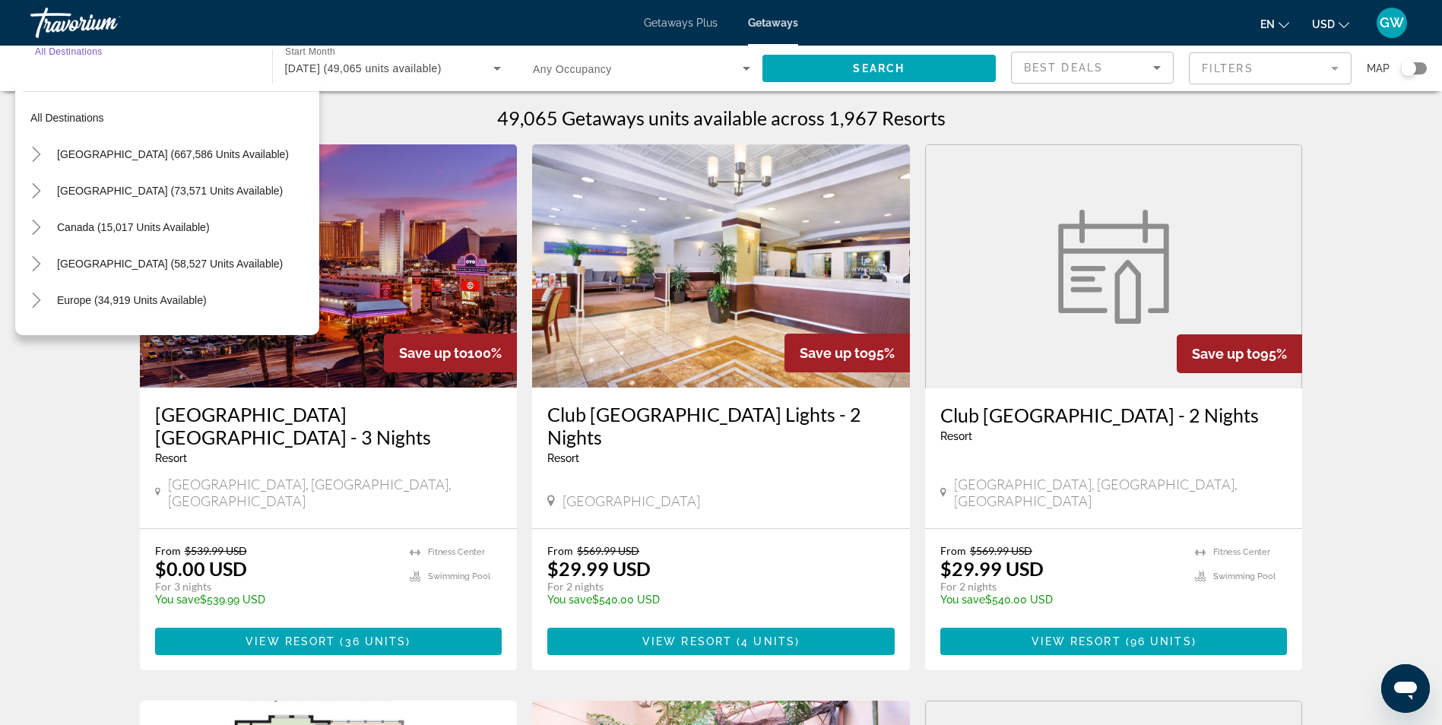
click at [133, 154] on span "[GEOGRAPHIC_DATA] (667,586 units available)" at bounding box center [173, 154] width 232 height 12
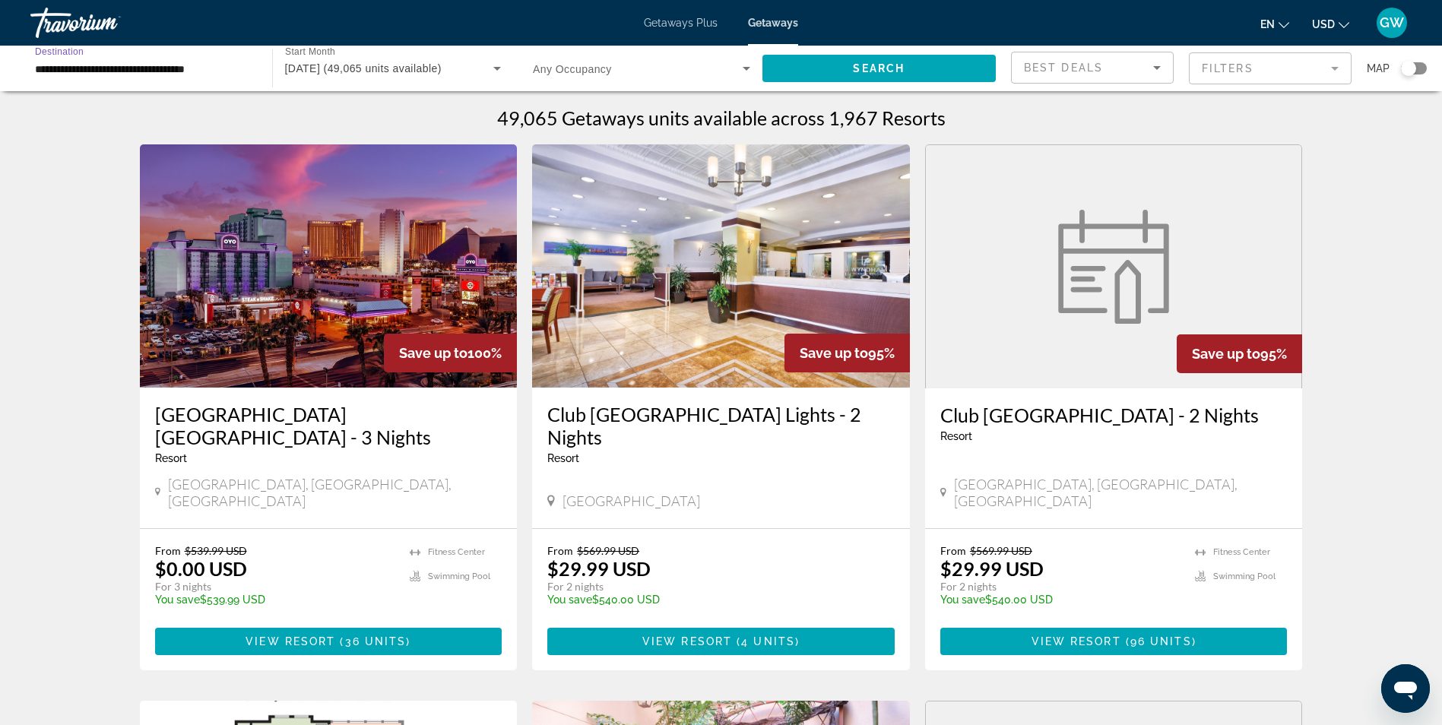
click at [98, 71] on input "**********" at bounding box center [143, 69] width 217 height 18
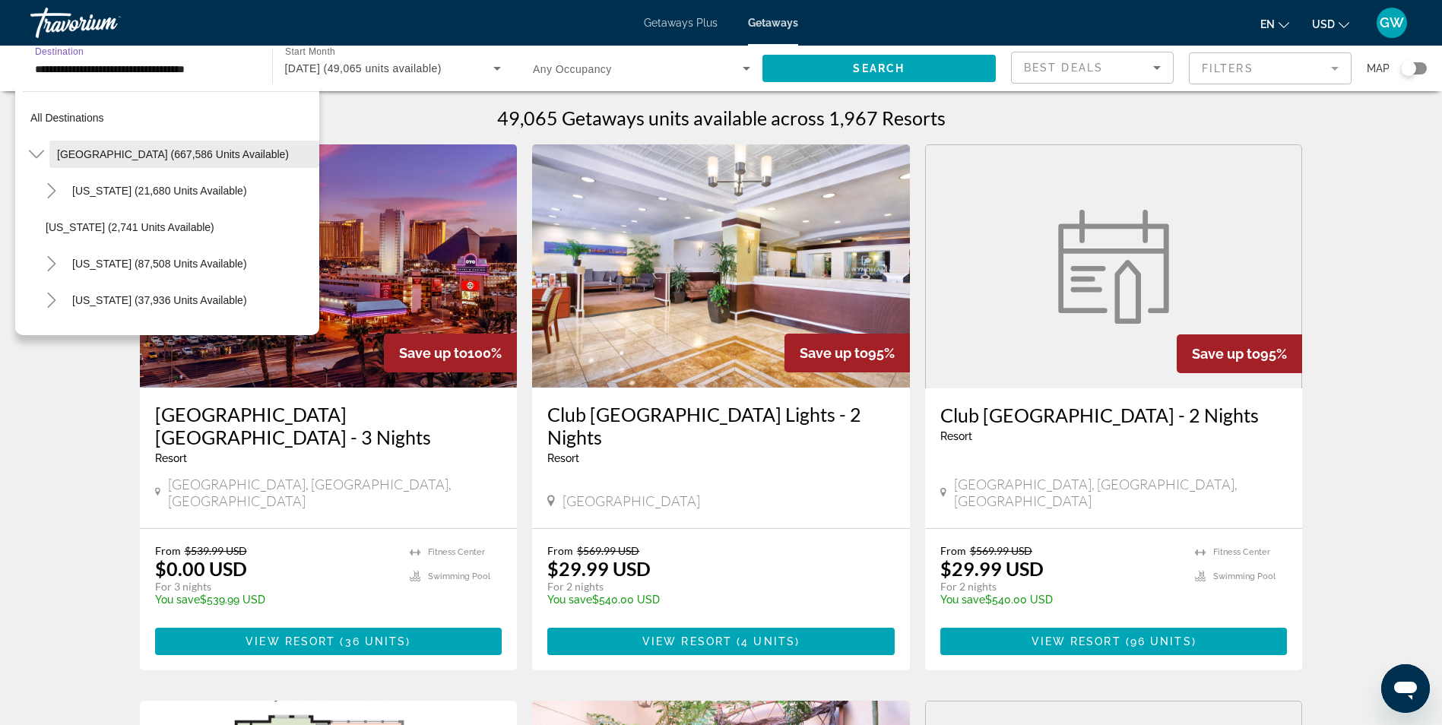
click at [130, 149] on span "United States (667,586 units available)" at bounding box center [173, 154] width 232 height 12
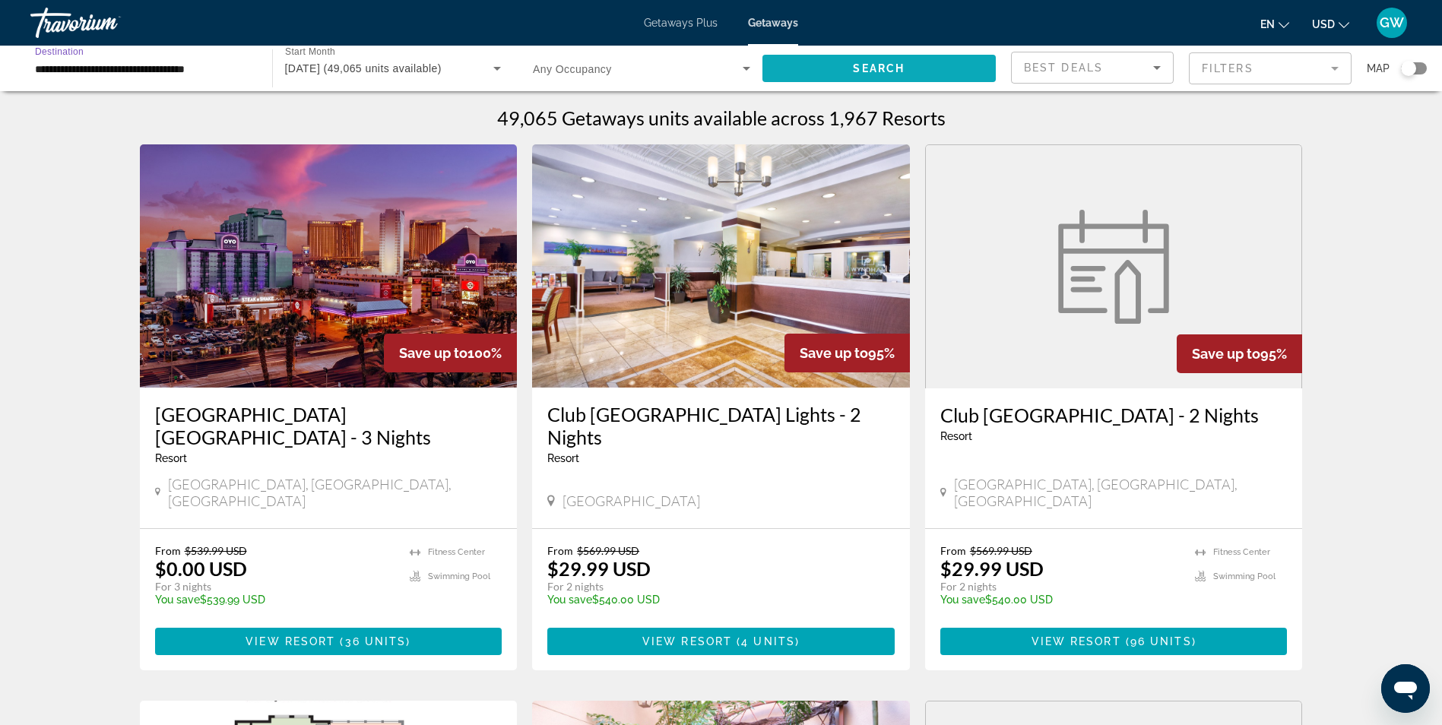
click at [904, 66] on span "Search" at bounding box center [879, 68] width 52 height 12
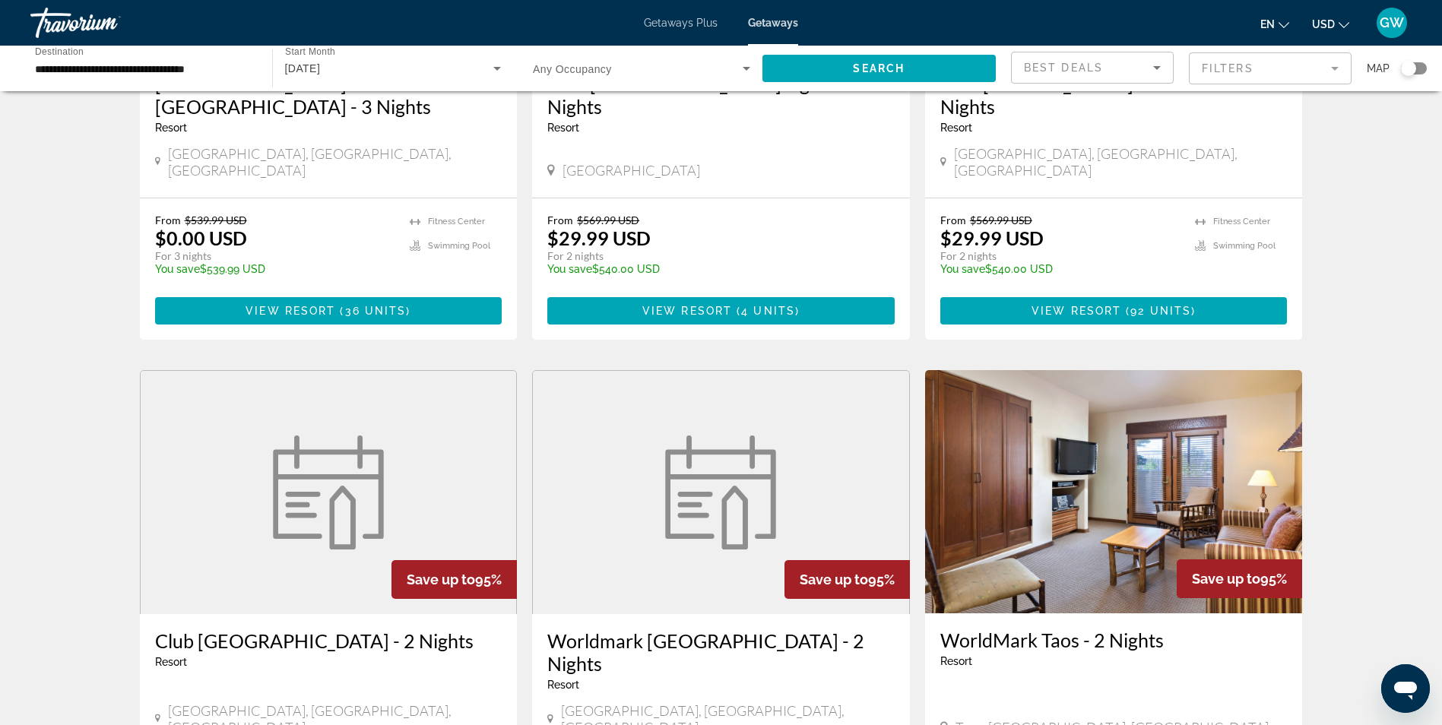
scroll to position [152, 0]
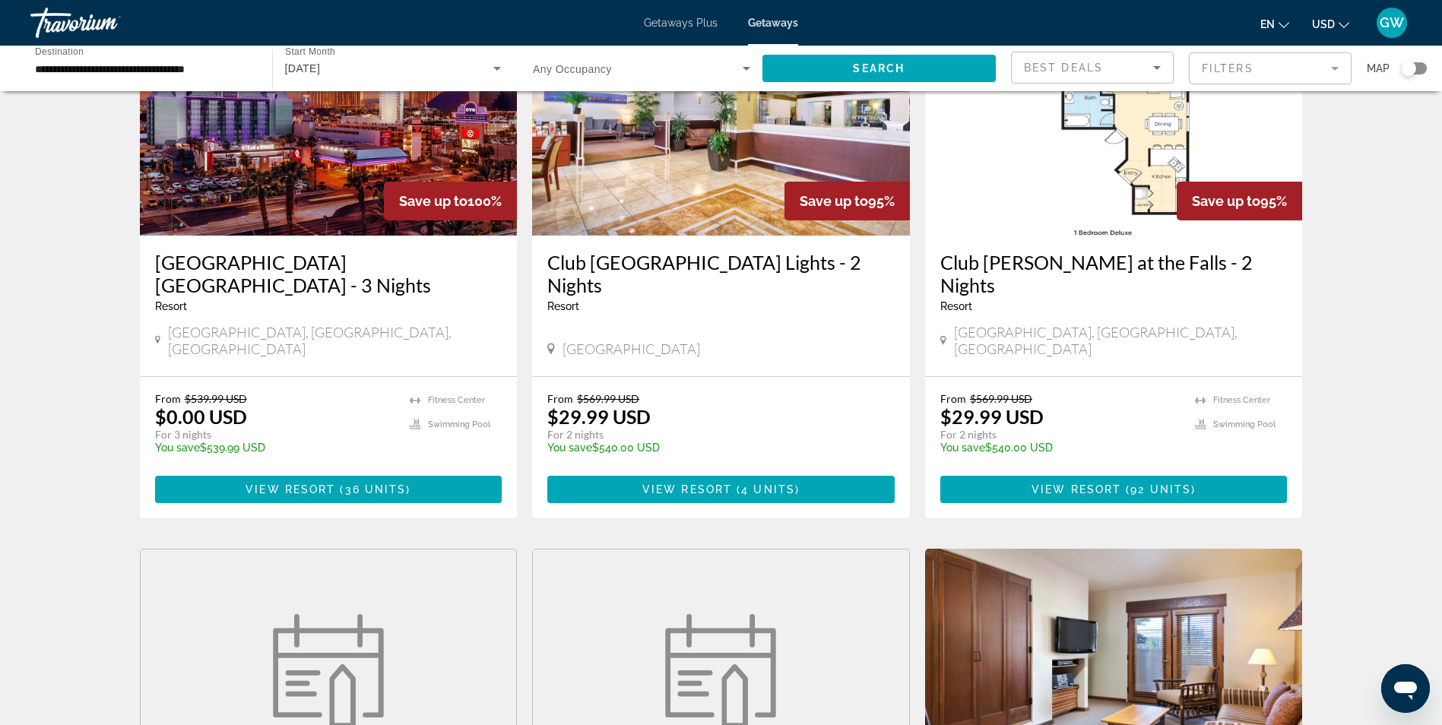
click at [159, 67] on input "**********" at bounding box center [143, 69] width 217 height 18
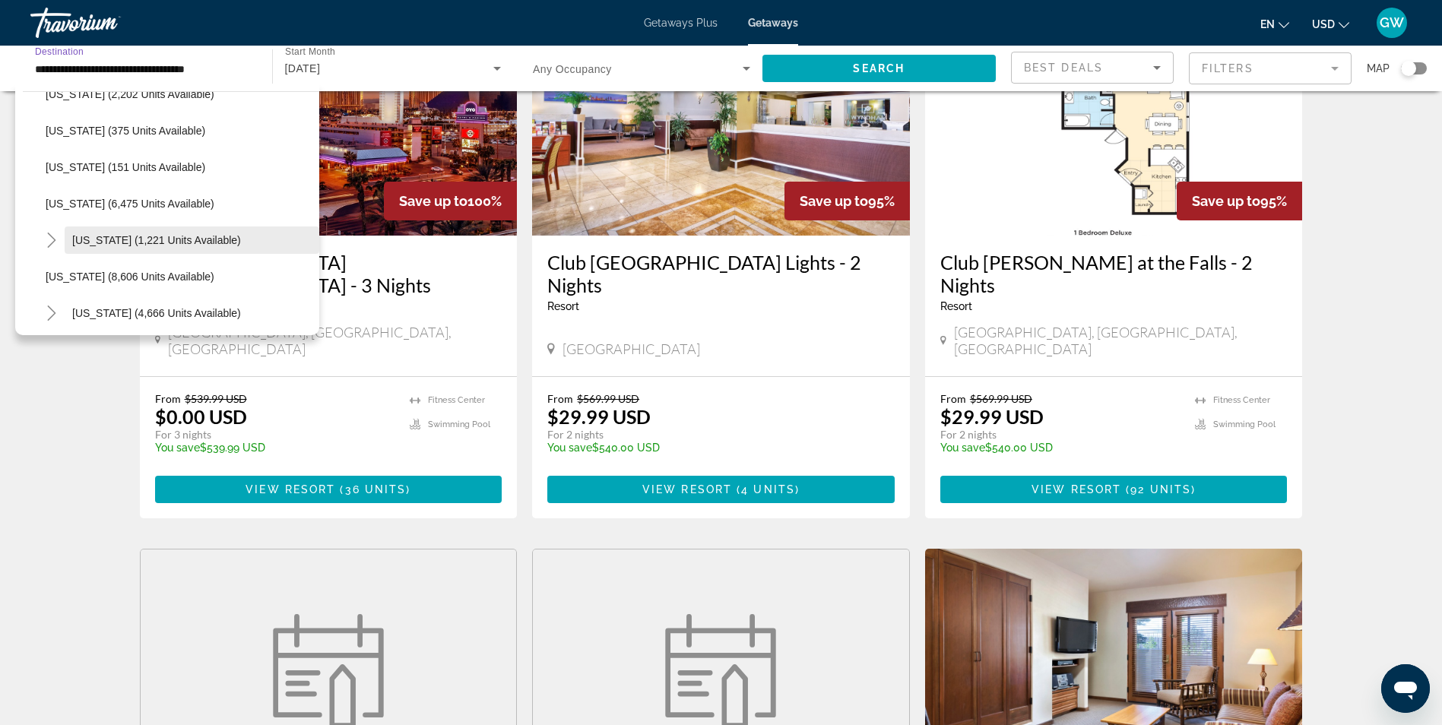
scroll to position [532, 0]
click at [158, 239] on span "Maryland (8,606 units available)" at bounding box center [130, 242] width 169 height 12
type input "**********"
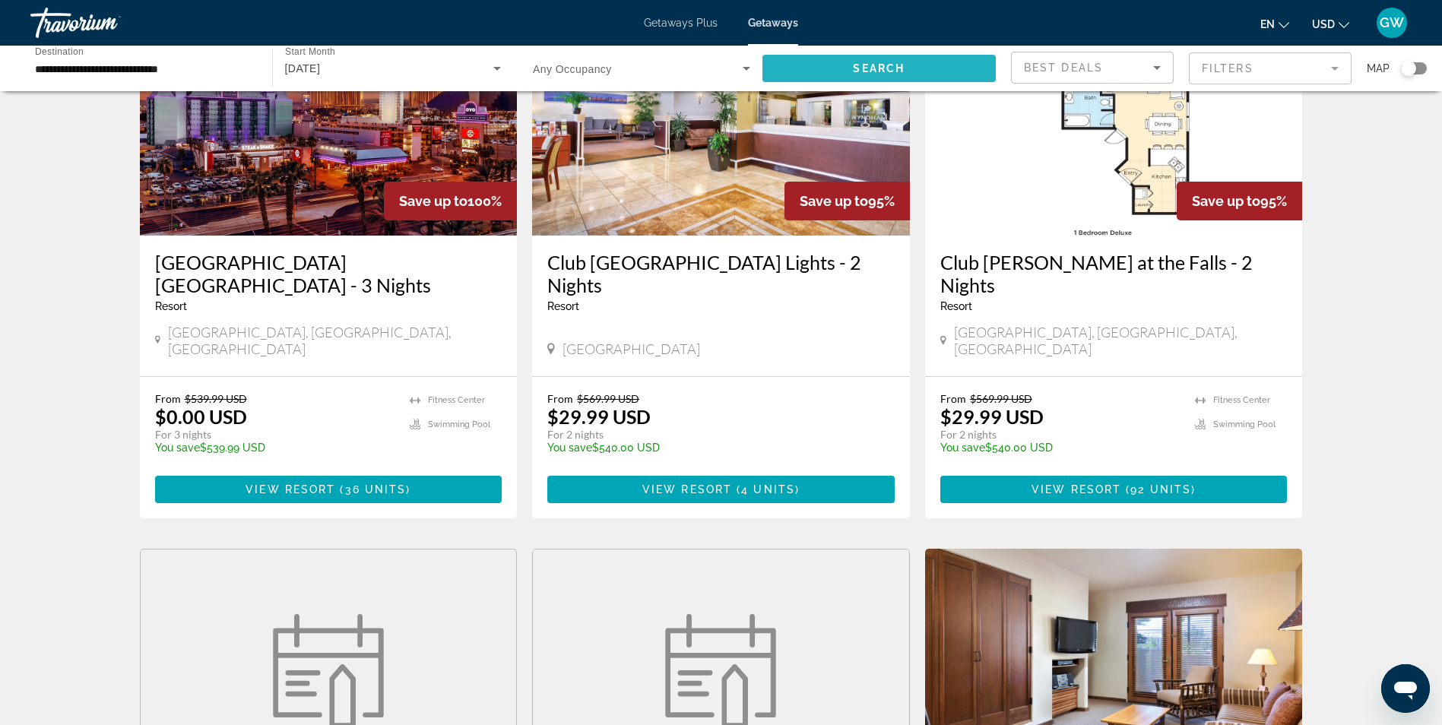
click at [874, 62] on span "Search" at bounding box center [879, 68] width 52 height 12
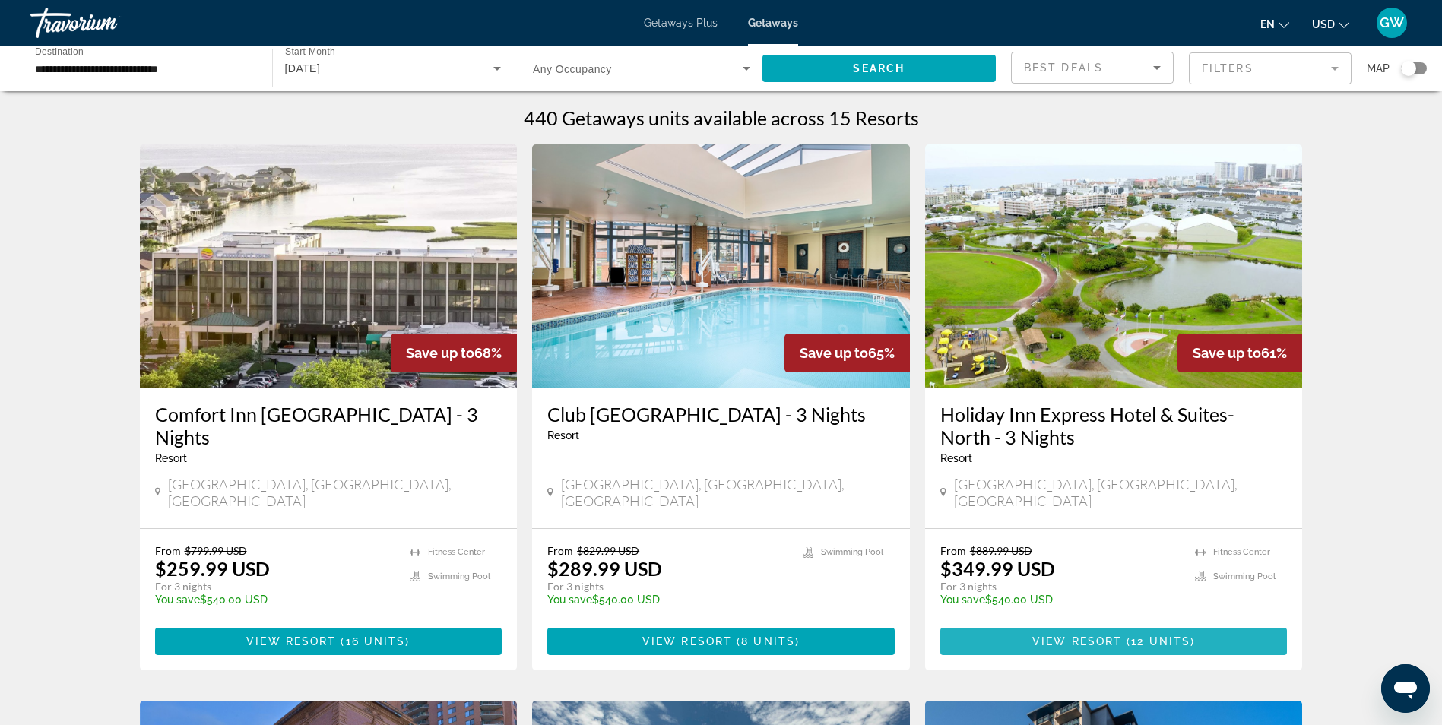
click at [1084, 635] on span "View Resort" at bounding box center [1077, 641] width 90 height 12
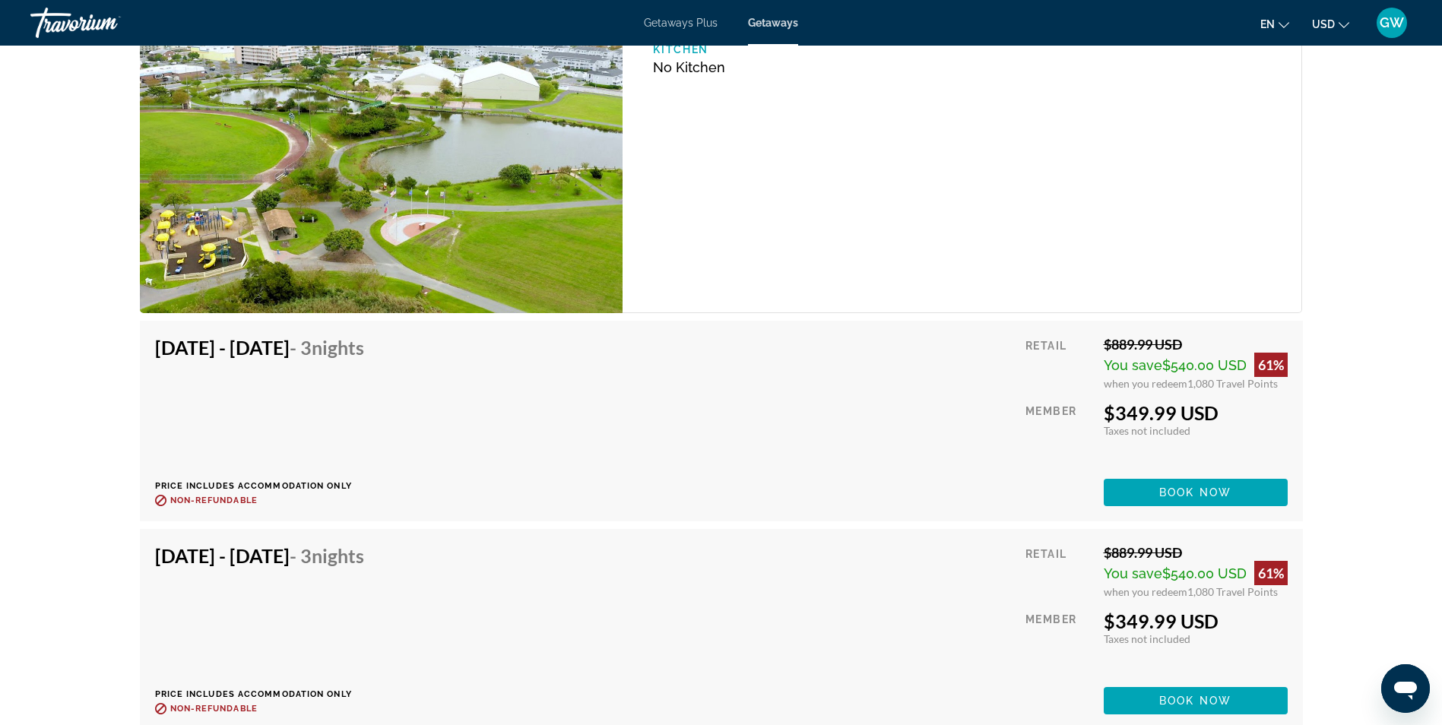
scroll to position [2204, 0]
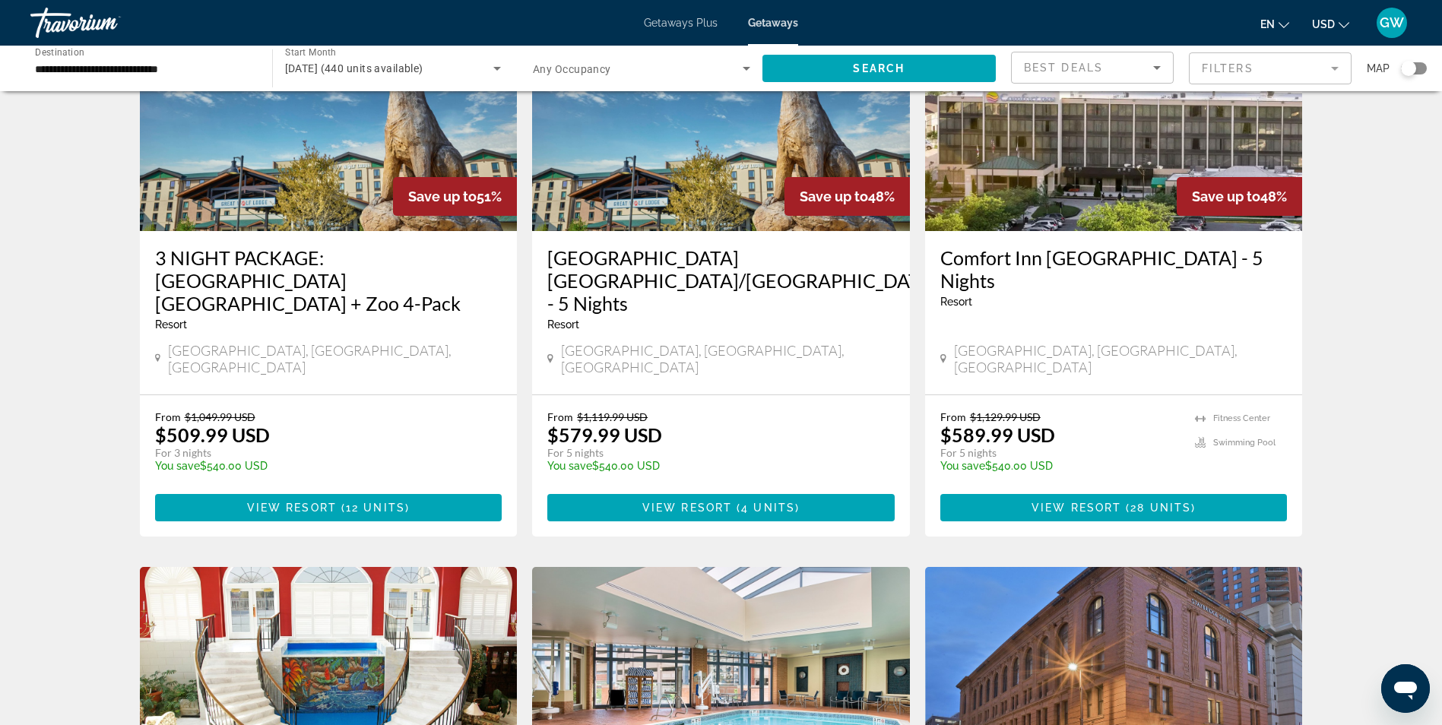
scroll to position [836, 0]
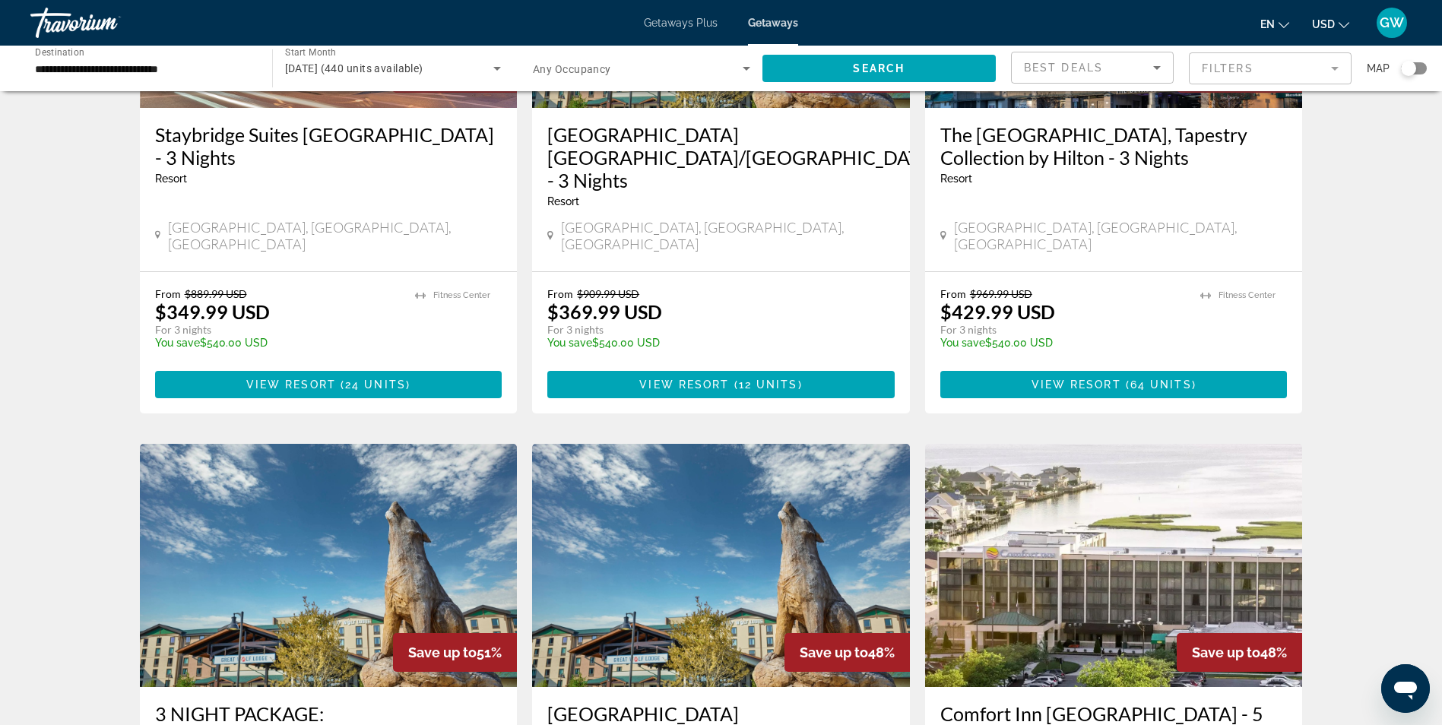
click at [138, 78] on div "**********" at bounding box center [143, 68] width 217 height 43
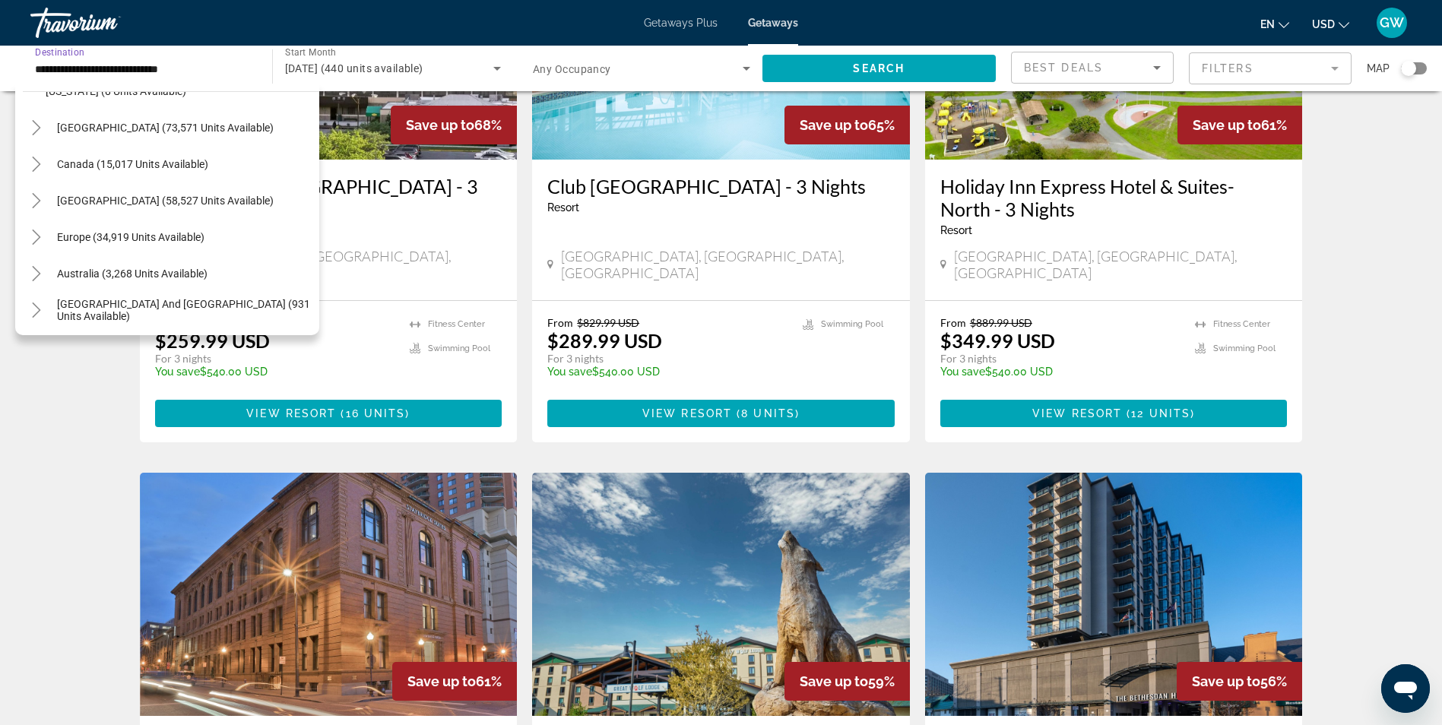
scroll to position [0, 0]
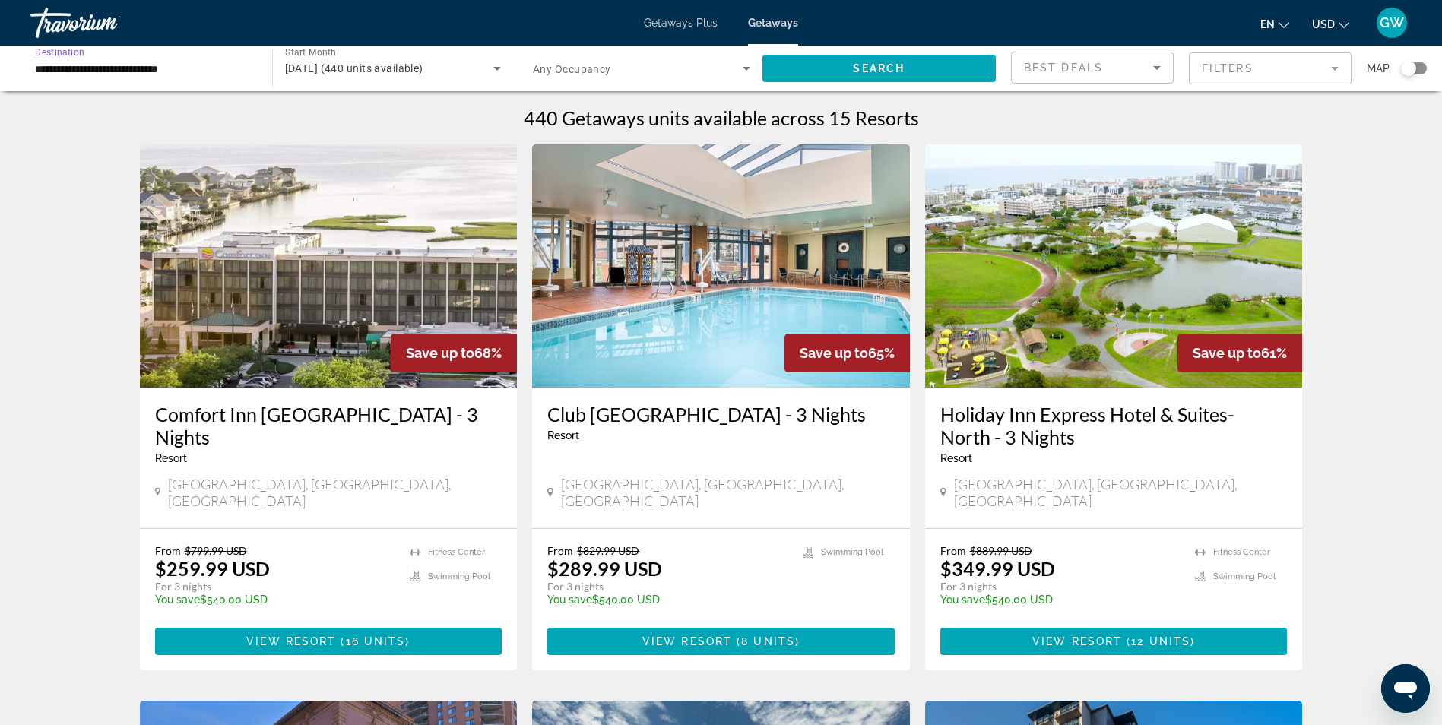
click at [87, 66] on input "**********" at bounding box center [143, 69] width 217 height 18
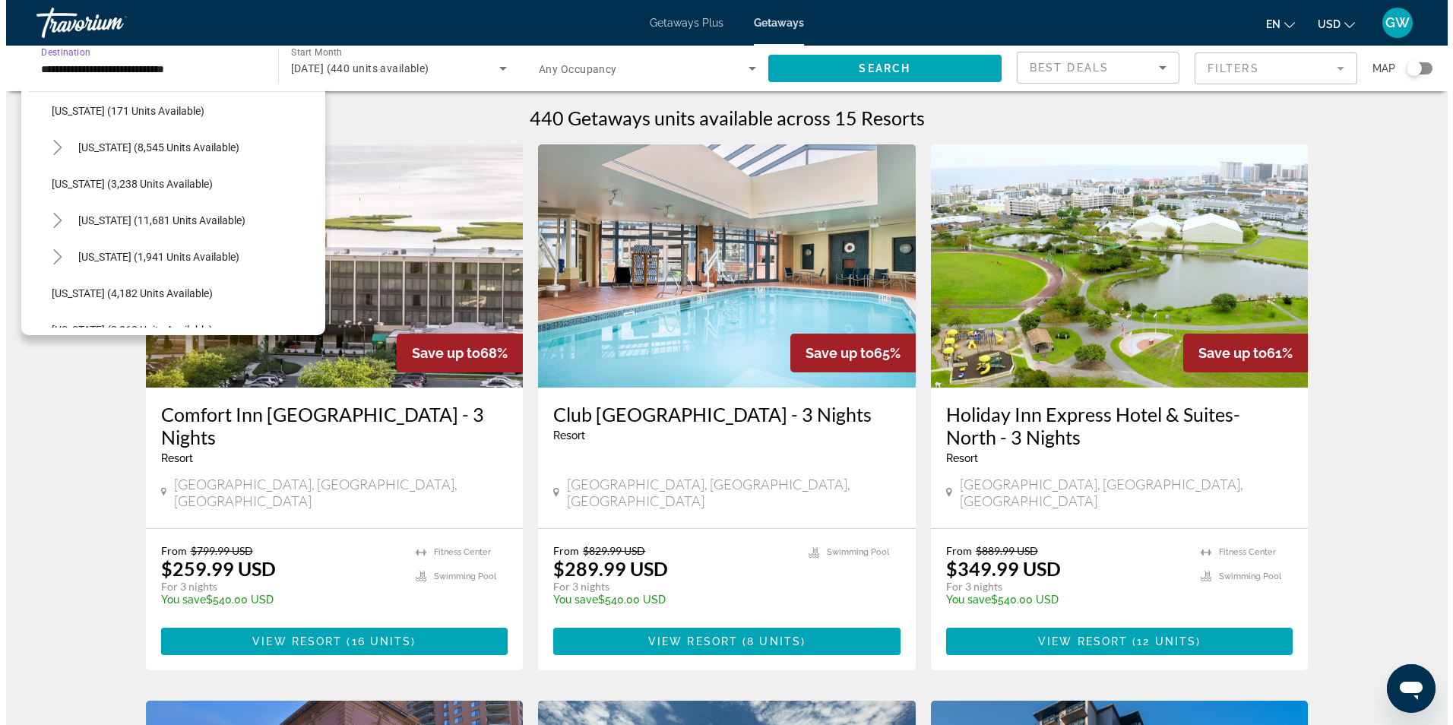
scroll to position [836, 0]
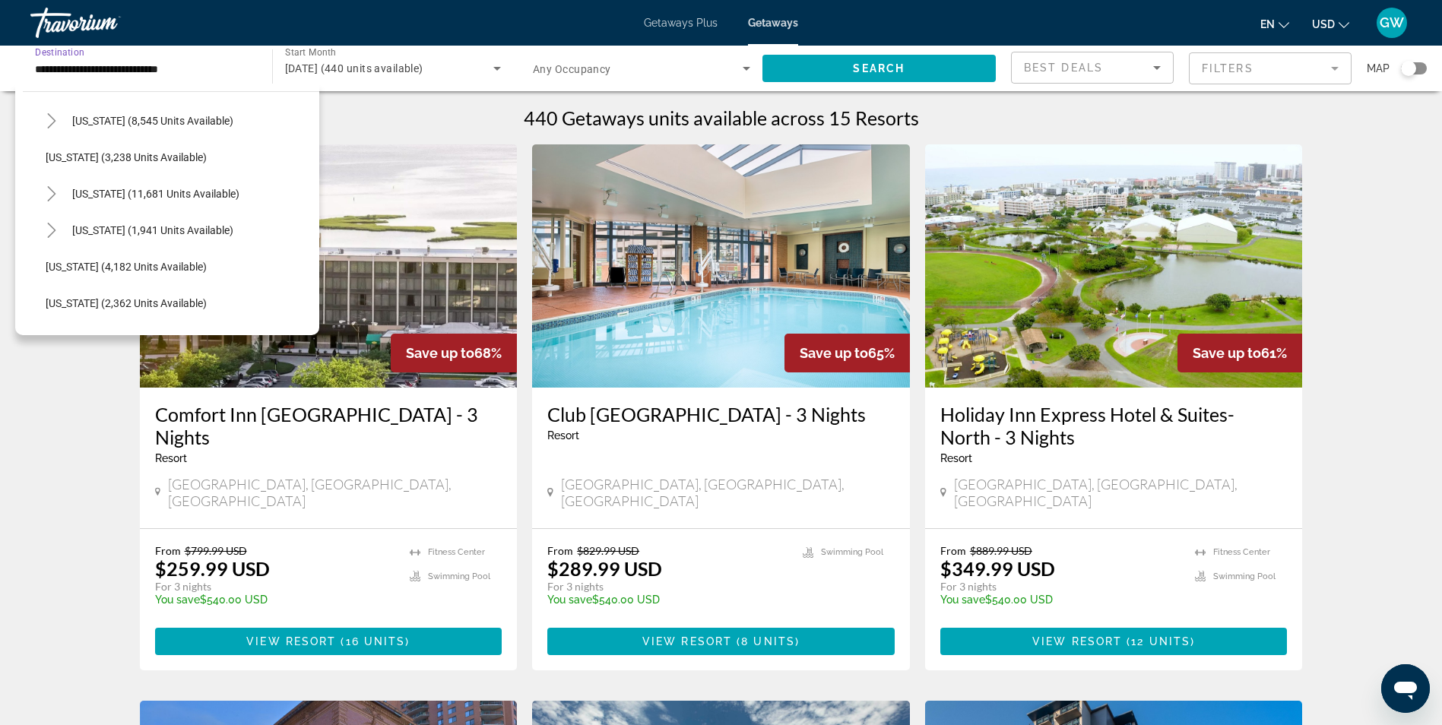
click at [146, 262] on span "New Jersey (4,182 units available)" at bounding box center [126, 267] width 161 height 12
type input "**********"
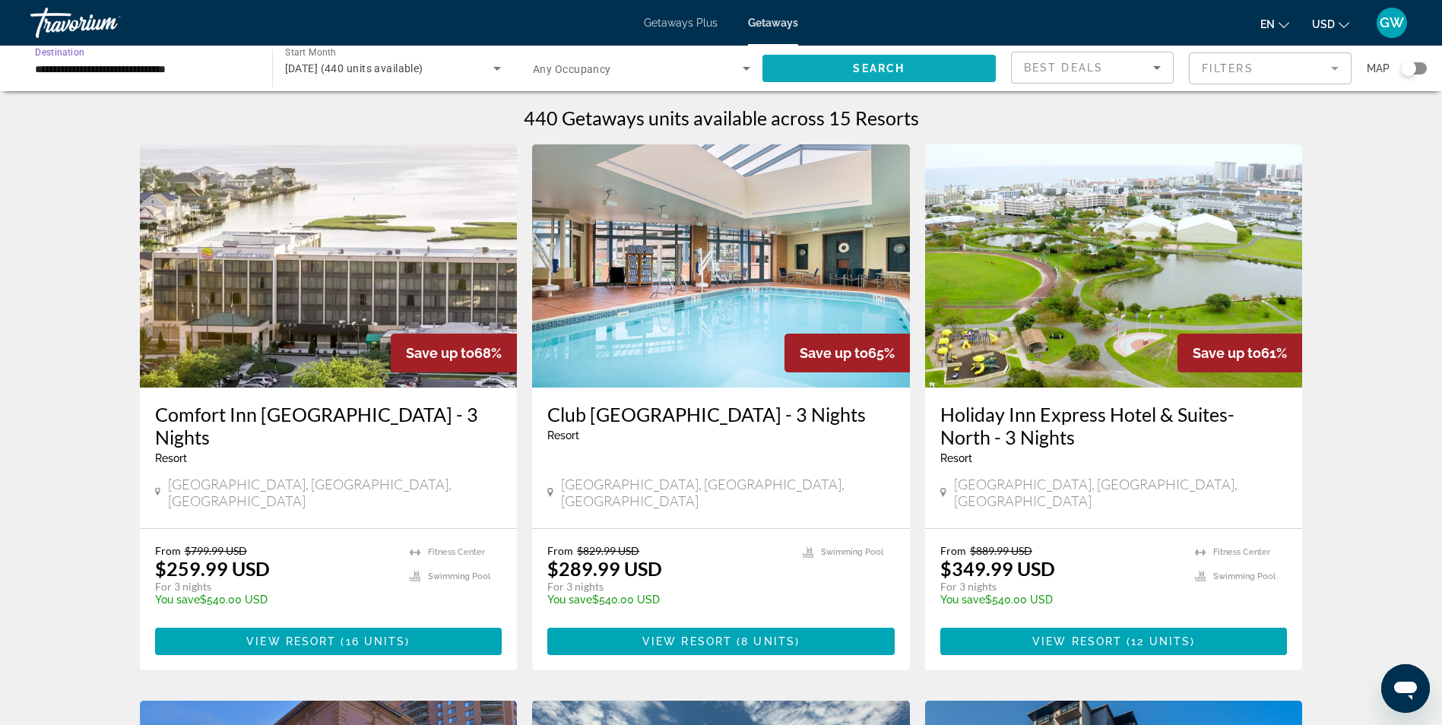
click at [847, 66] on span "Search widget" at bounding box center [879, 68] width 234 height 36
